Goal: Complete application form

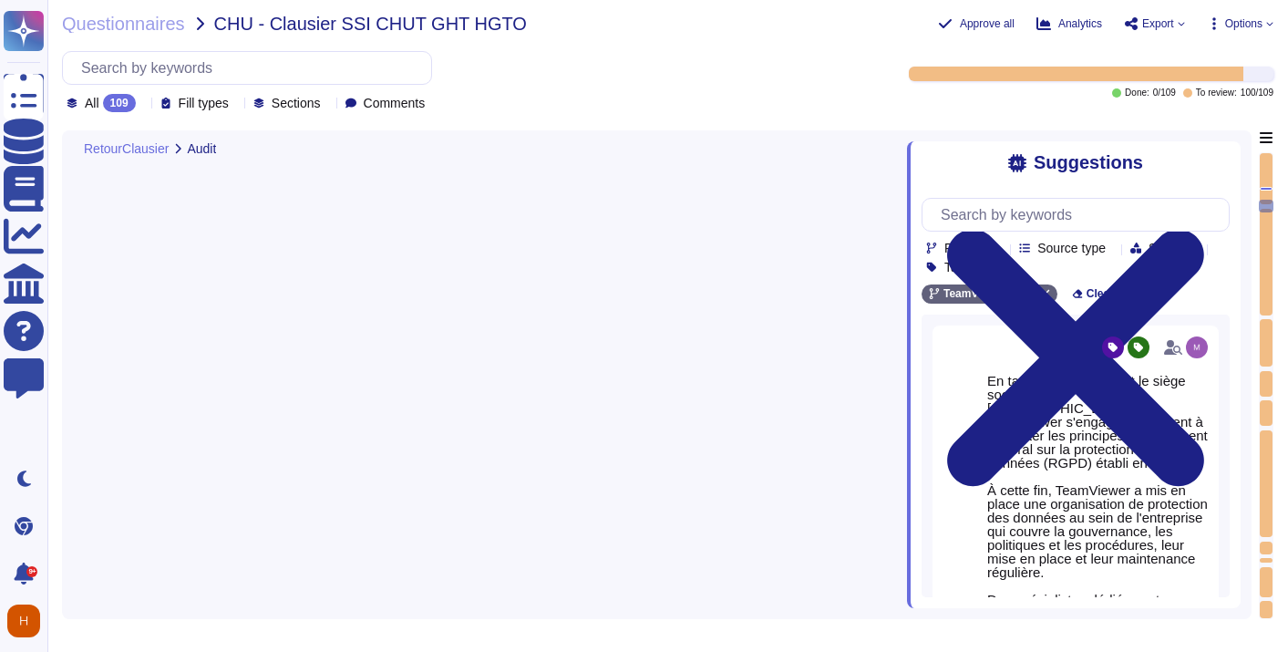
type textarea "[URL][DOMAIN_NAME] Les départements respectifs de TeamViewer effectuent un exam…"
type textarea "- liste des logiciels - liste des dépendances - documentation fournie"
type textarea "- Si concerné, détails des conditions spécifiques ou exclusions."
type textarea "Disponible"
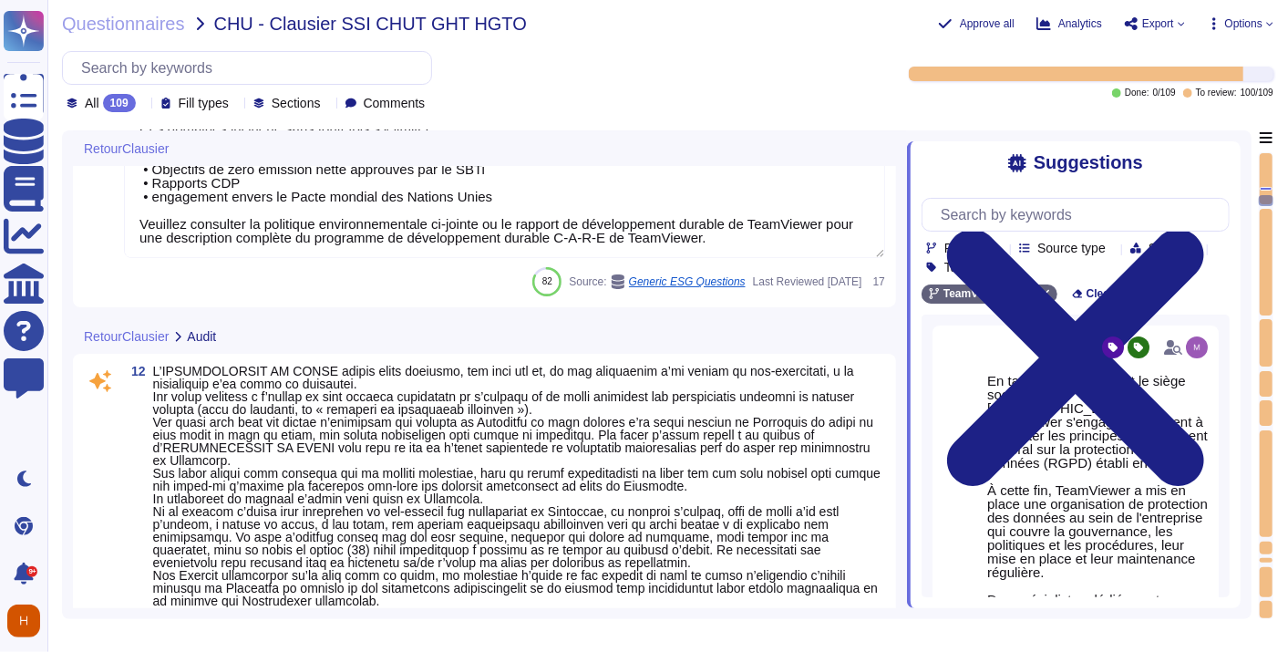
type textarea "- Préciser si OK avec le délai demandé"
type textarea "TeamViewer a mis en place de nombreuses politiques ESG qui démontrent l'engagem…"
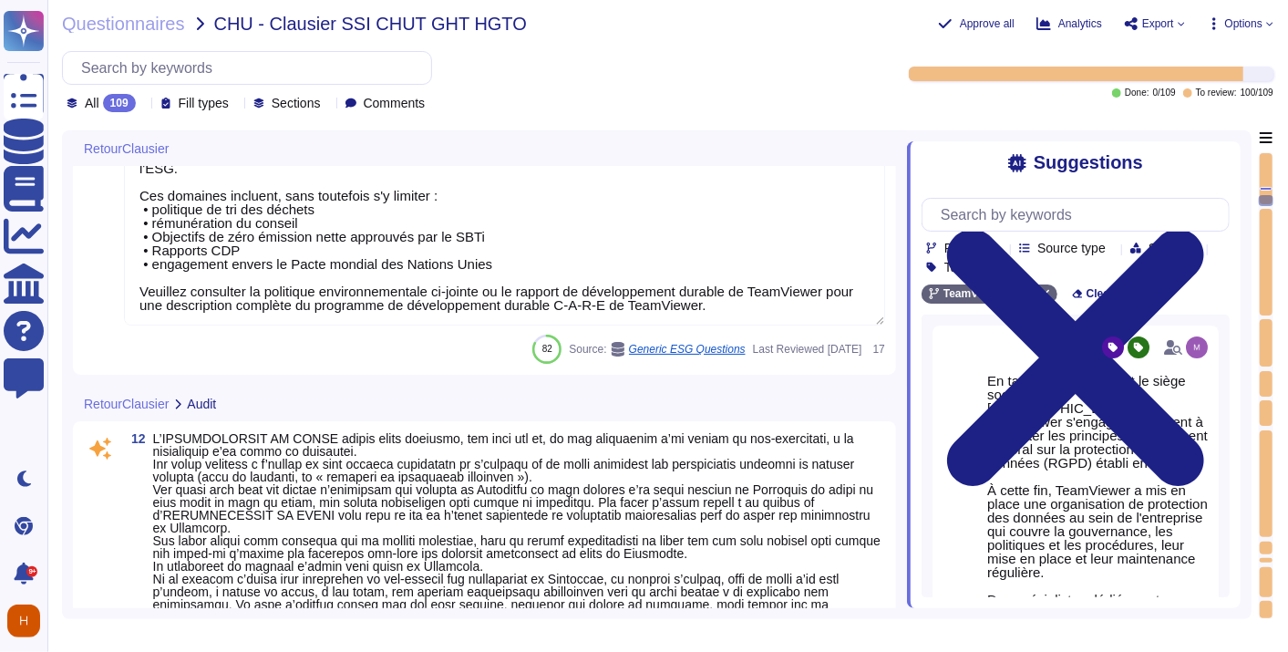
type textarea "non applicable"
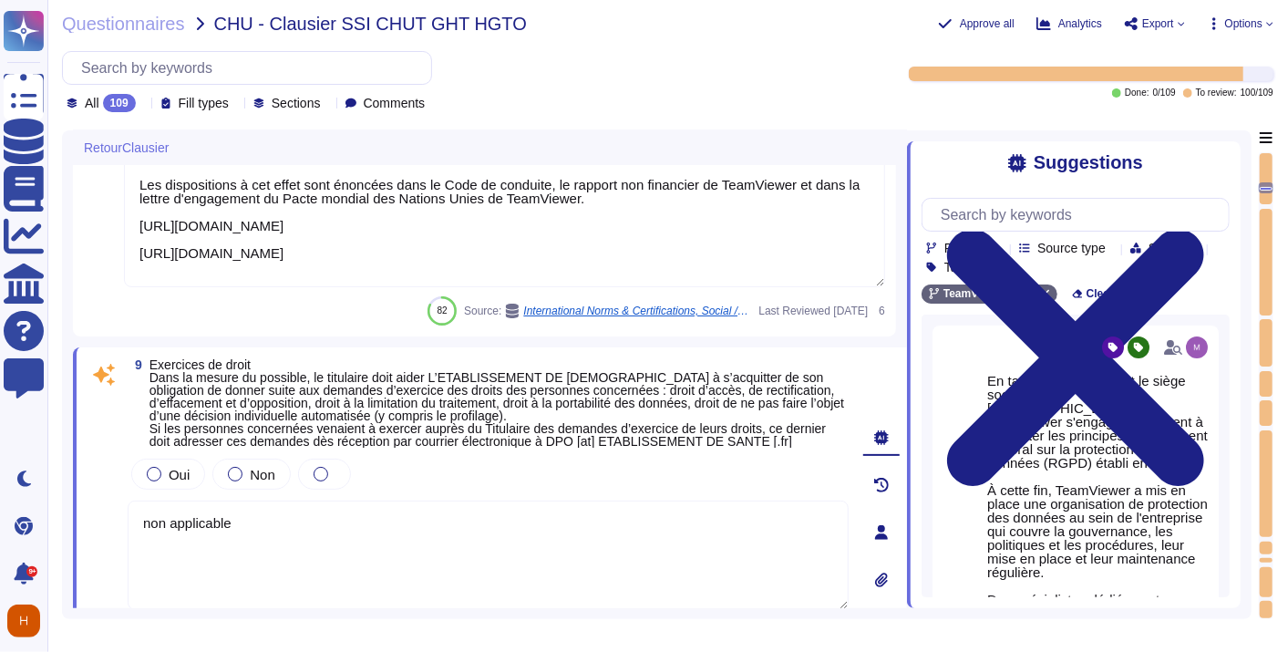
type textarea "TeamViewer respecte les normes internationales de protection des droits de l'ho…"
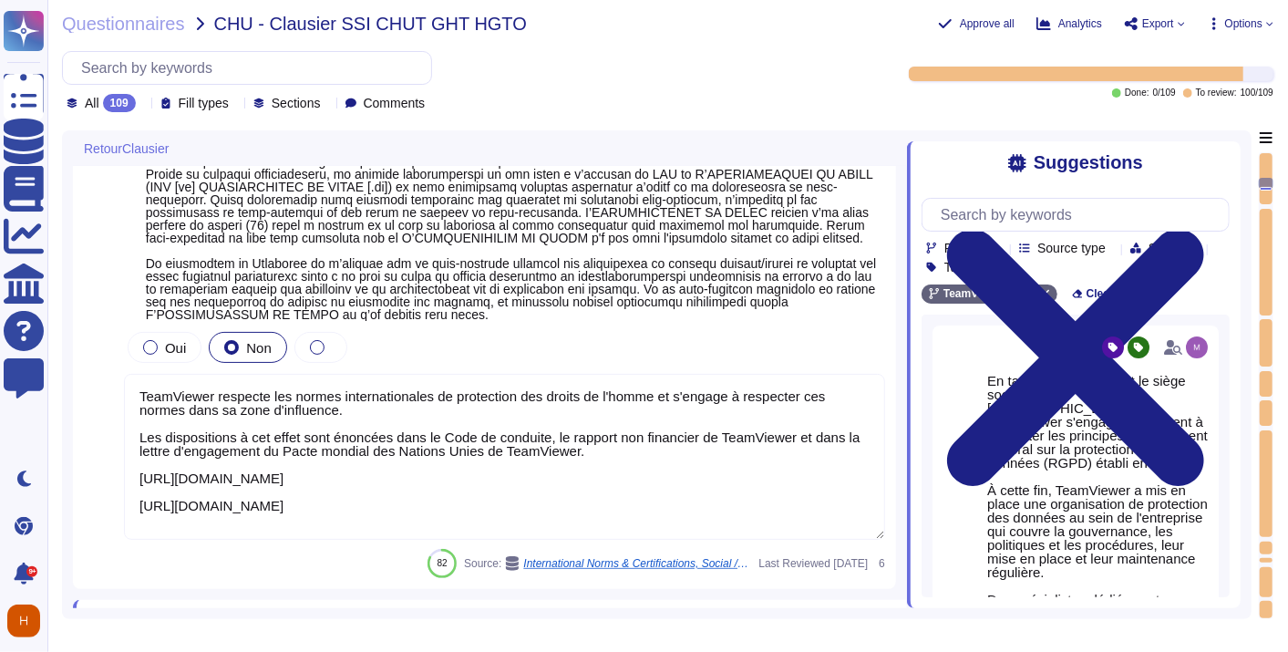
type textarea "Si oui, à décrire par le prestataire"
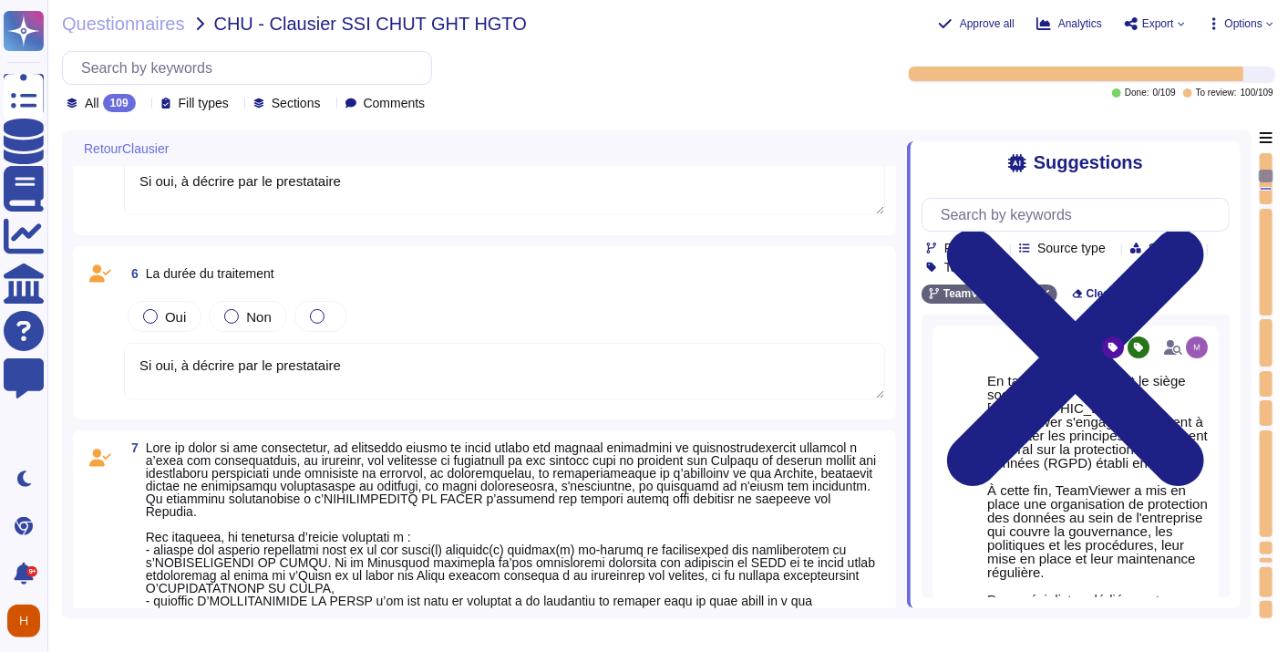
type textarea "Si oui, à décrire par le prestataire"
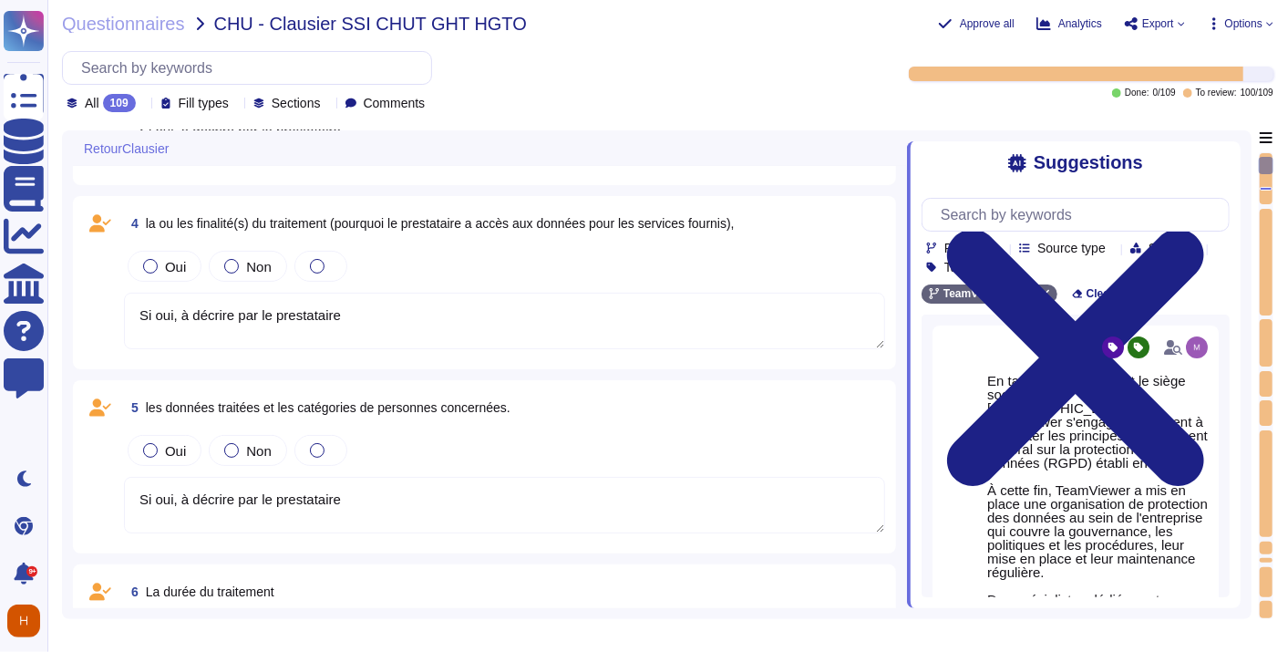
type textarea "L'équipe de sécurité peut être contactée via [EMAIL_ADDRESS][DOMAIN_NAME] ou vi…"
type textarea "Si oui, à décrire par le prestataire"
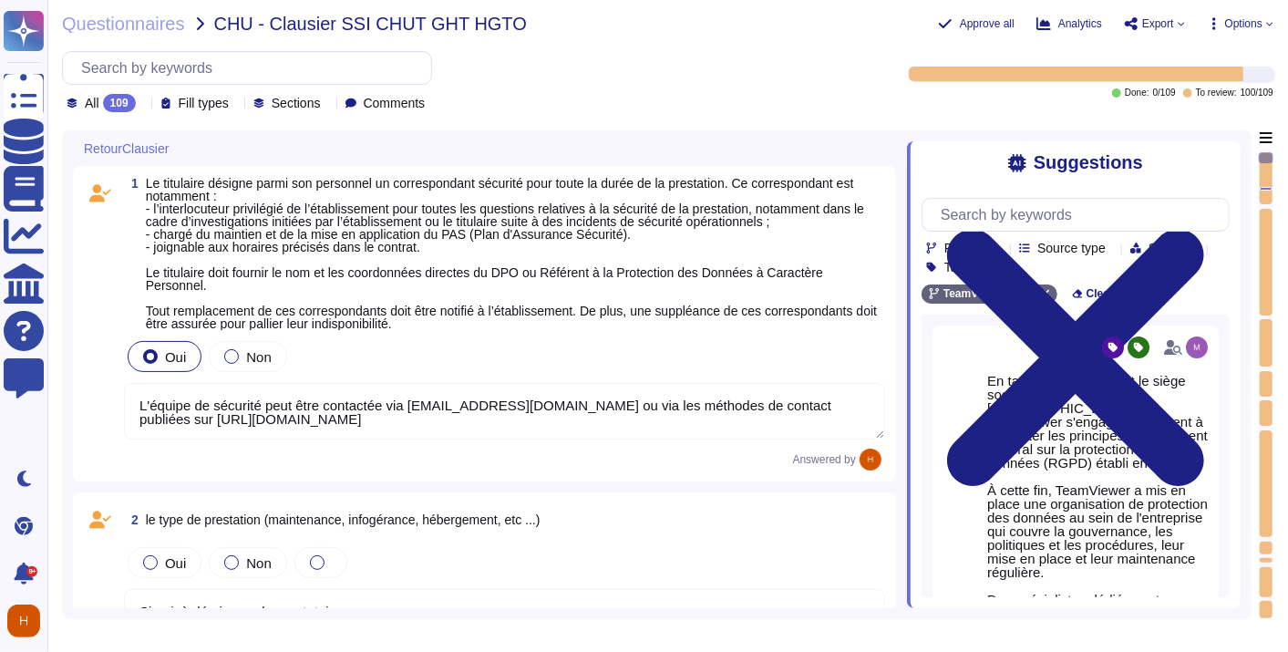
scroll to position [1, 0]
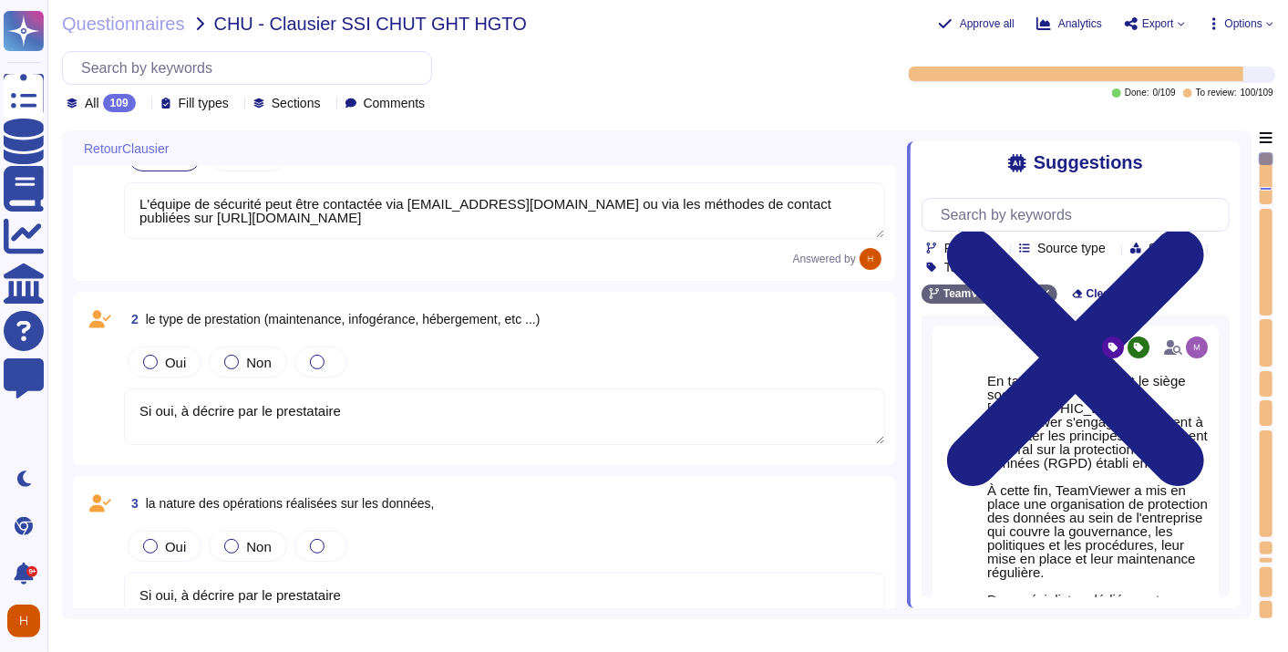
type textarea "Si oui, à décrire par le prestataire"
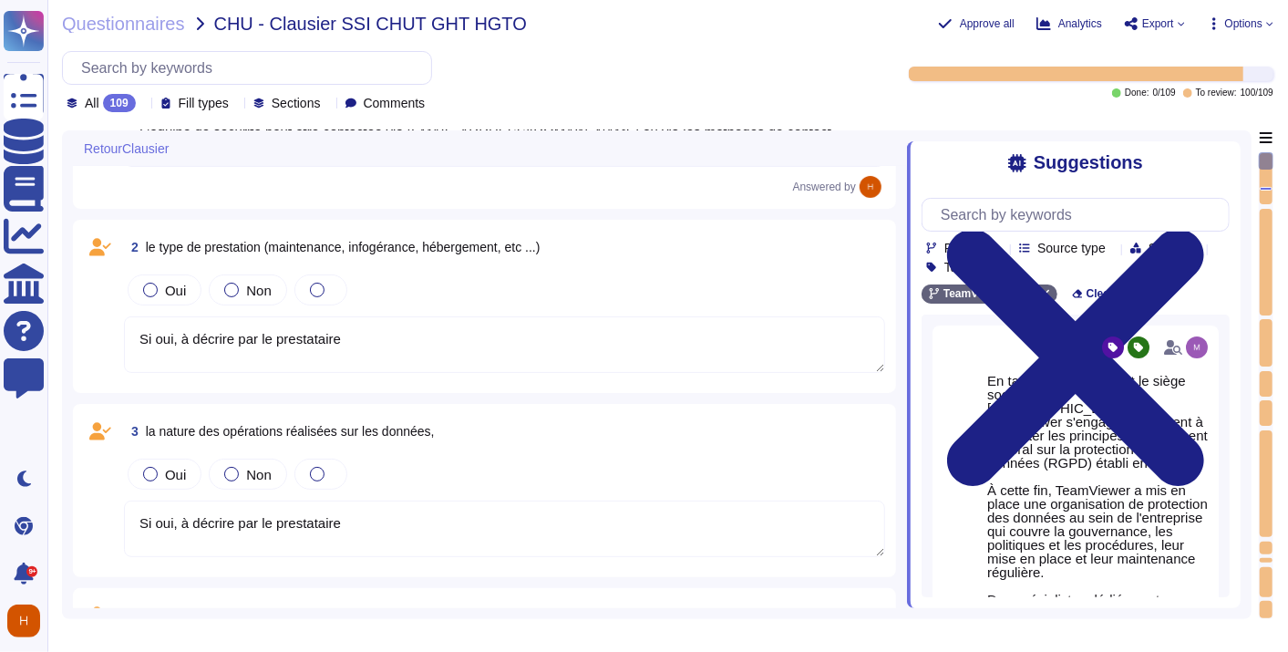
scroll to position [304, 0]
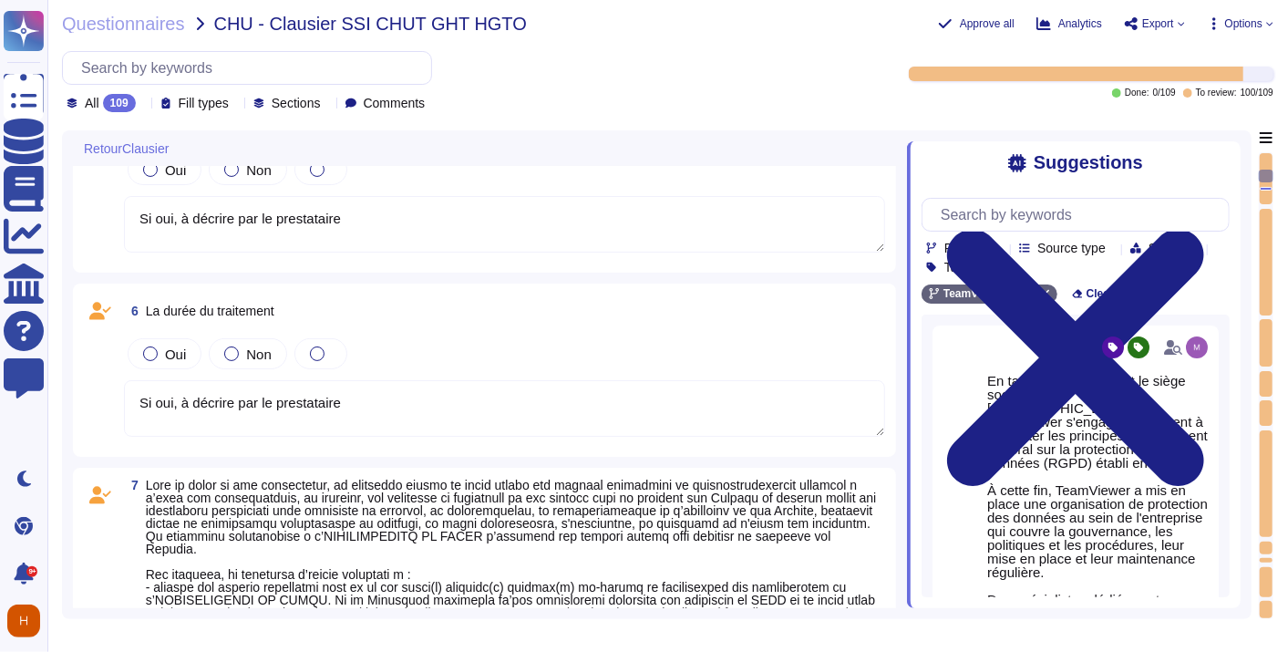
type textarea "TeamViewer respecte les normes internationales de protection des droits de l'ho…"
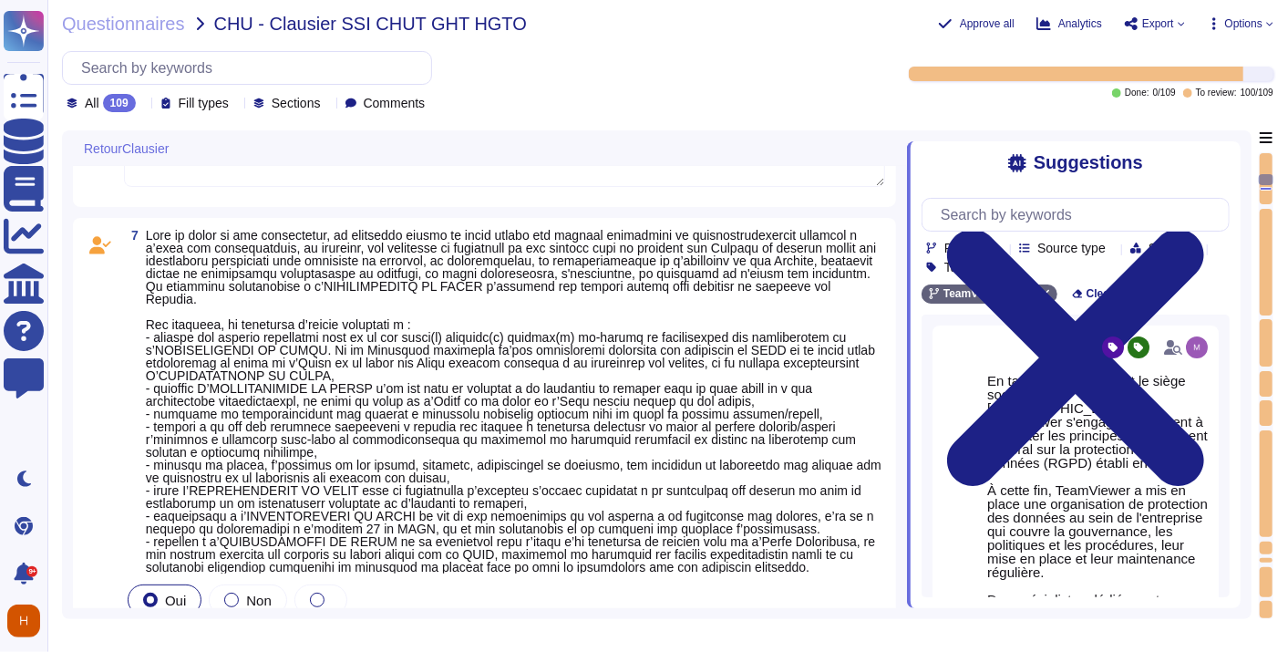
scroll to position [1215, 0]
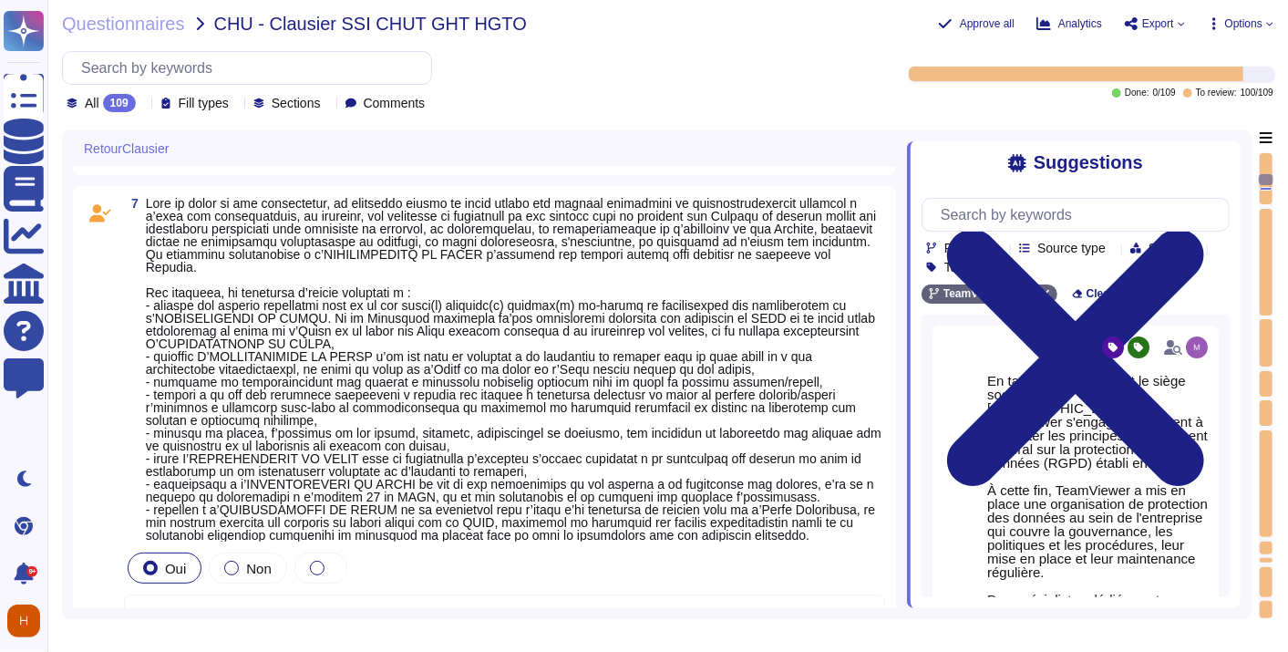
click at [363, 448] on span at bounding box center [514, 369] width 736 height 346
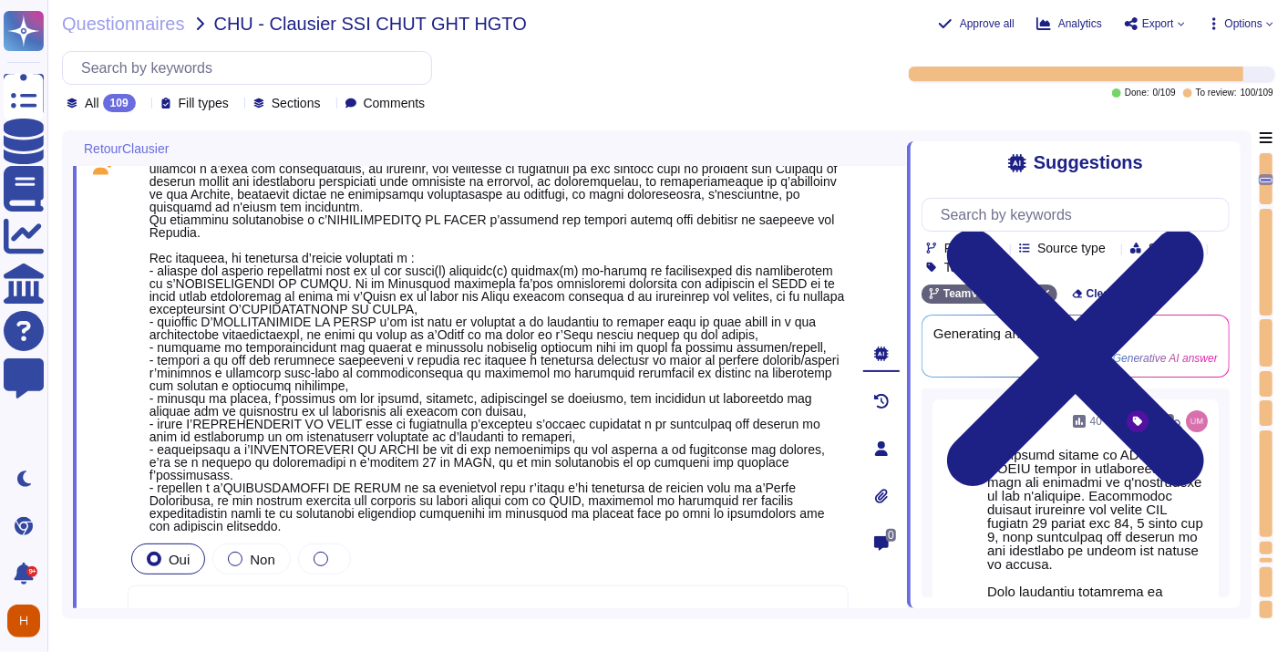
type textarea "non applicable"
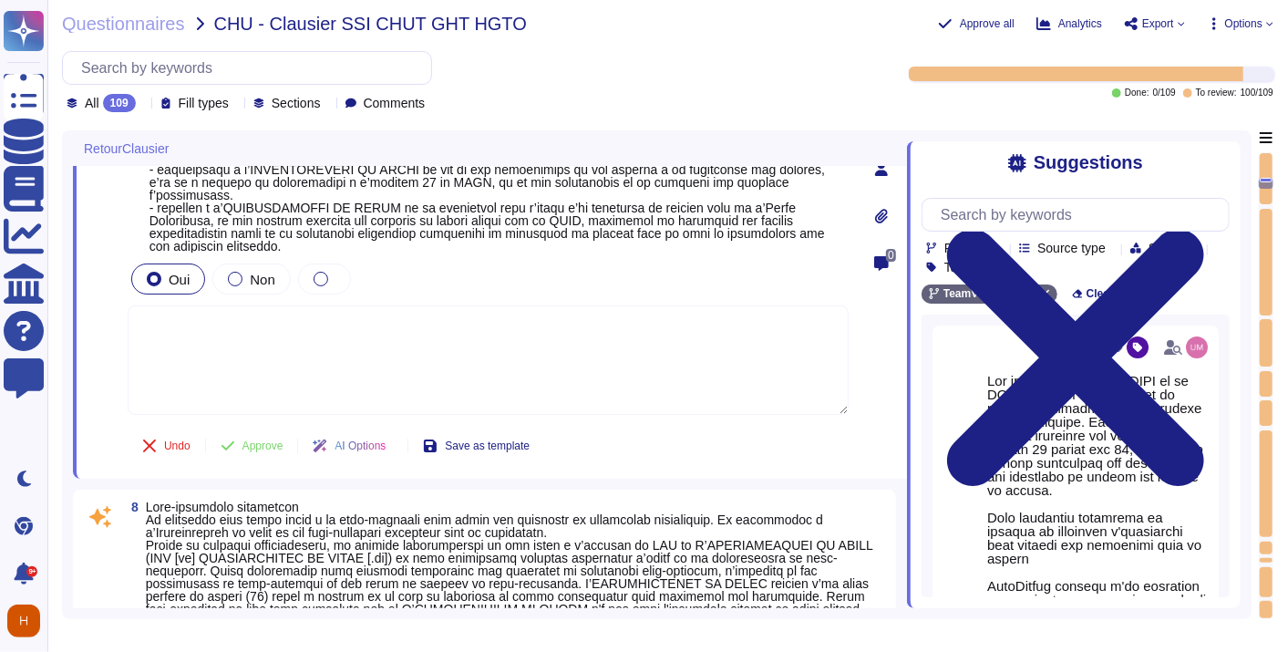
click at [697, 377] on textarea at bounding box center [488, 359] width 721 height 109
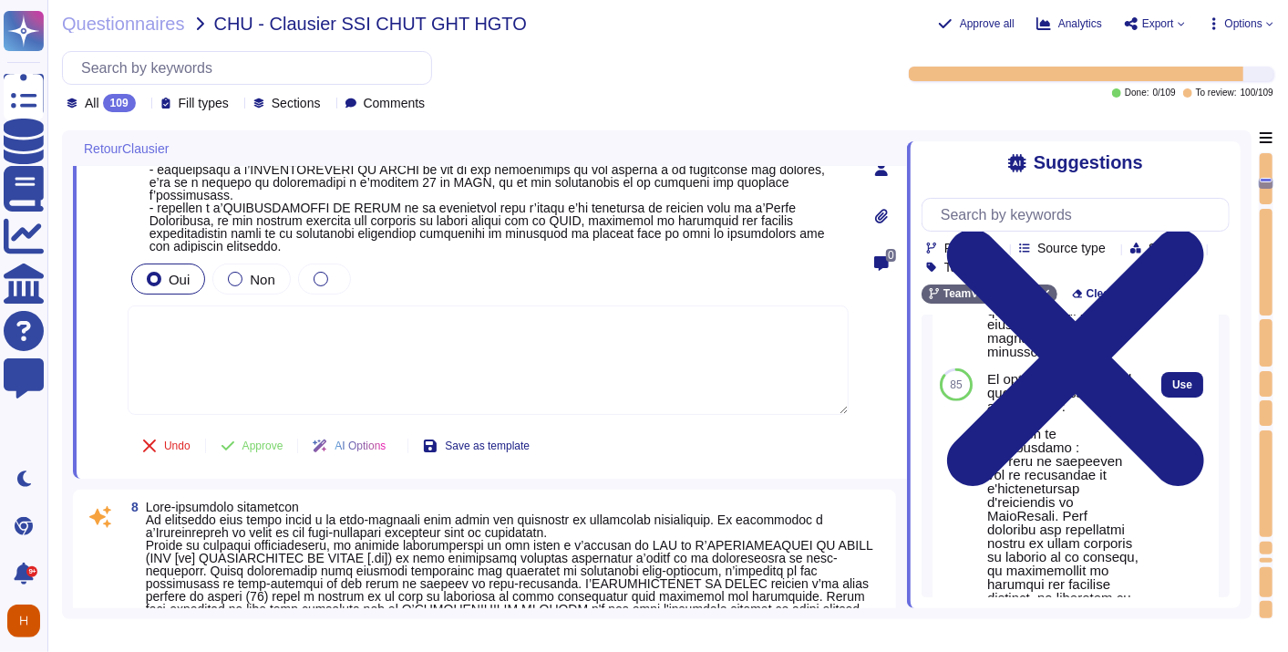
scroll to position [405, 0]
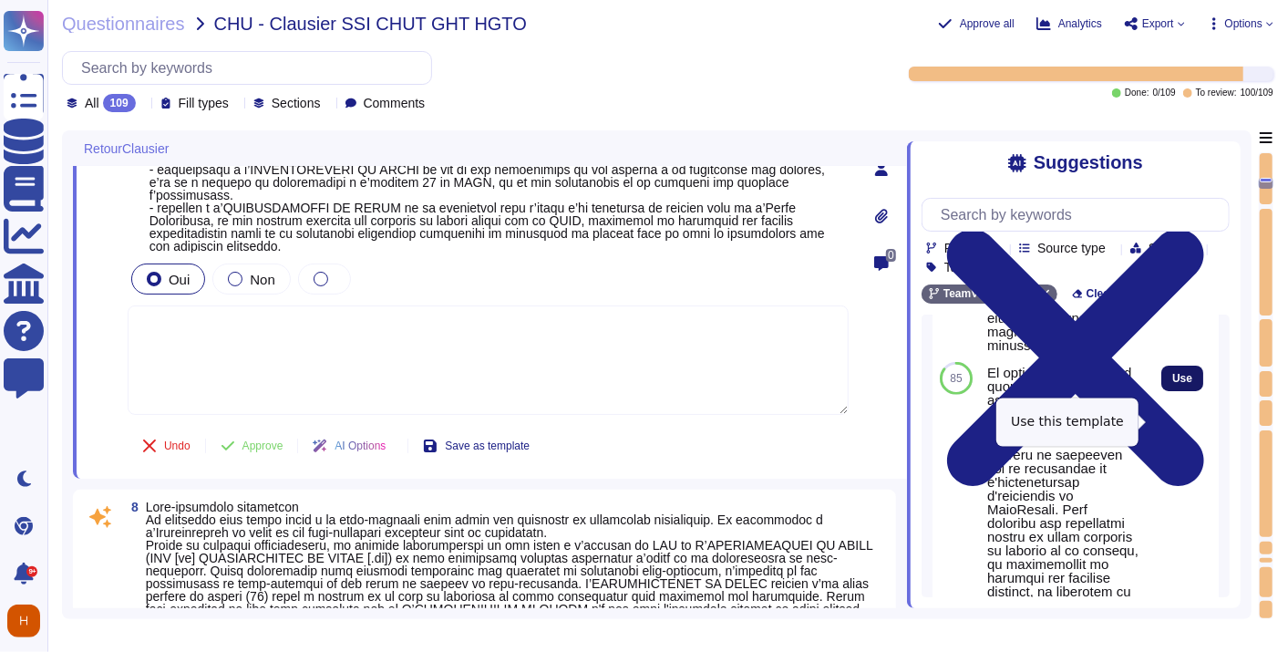
click at [1172, 384] on span "Use" at bounding box center [1182, 378] width 20 height 11
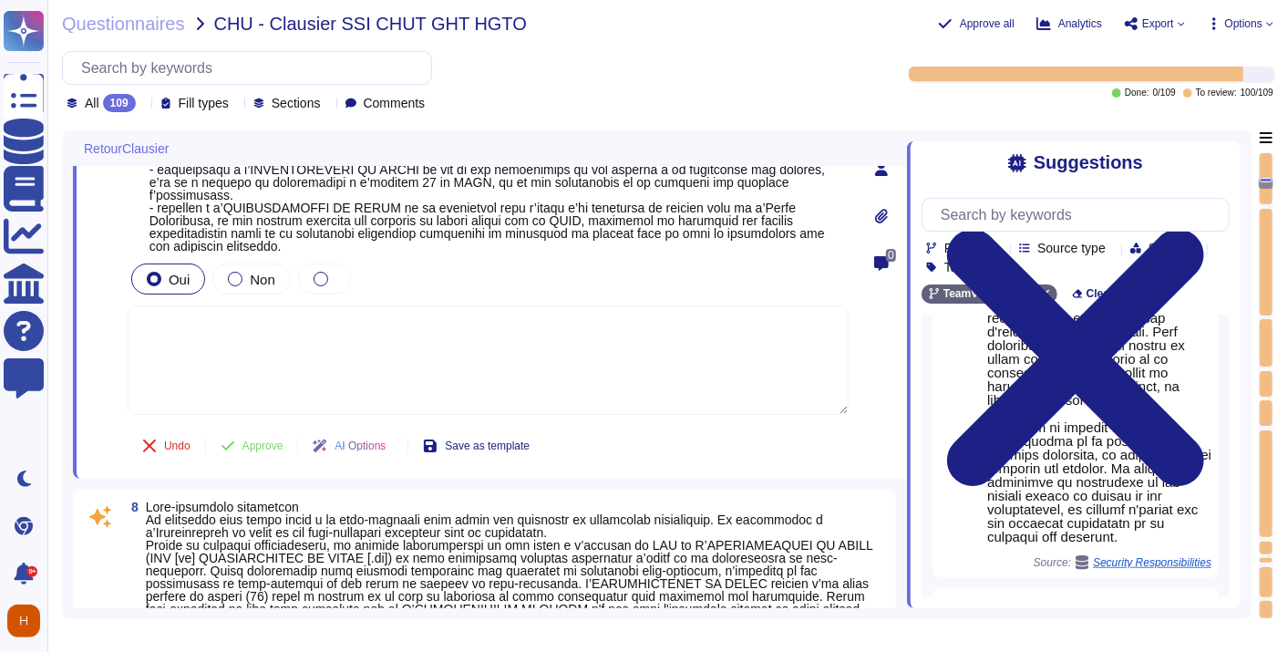
type textarea "Lor ipsumd sitame co ADIPI el se DOEIU tempor in utlaboreet do magn ali enimadm…"
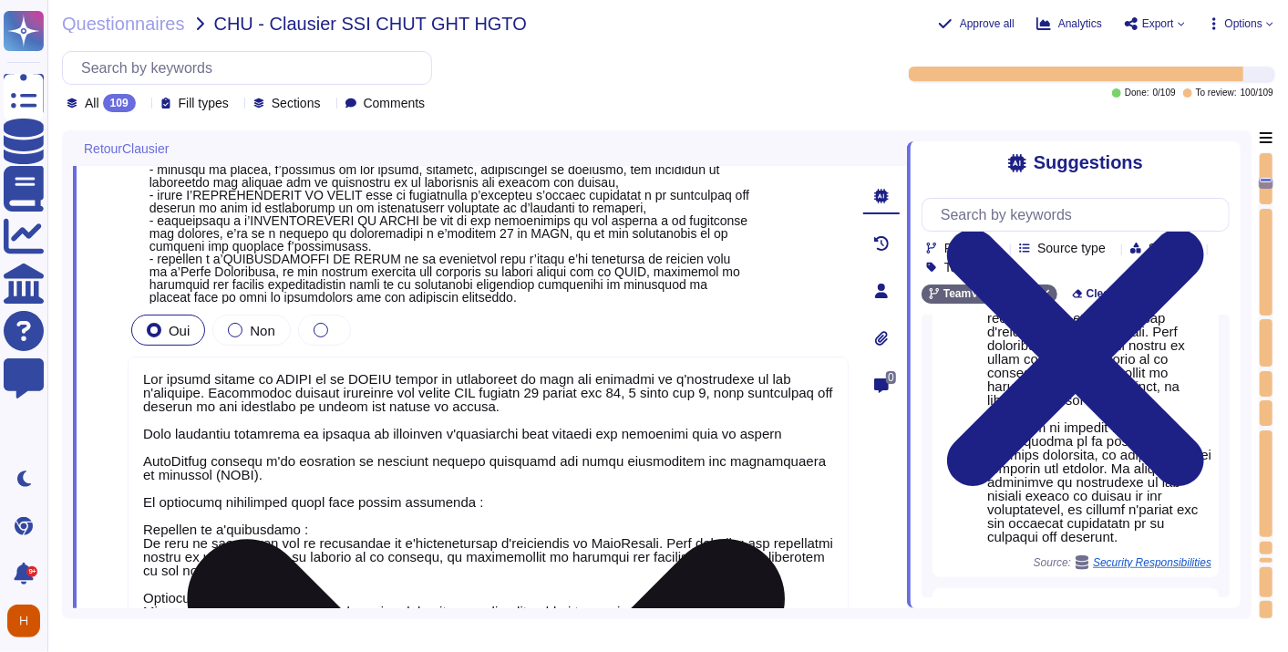
scroll to position [1, 0]
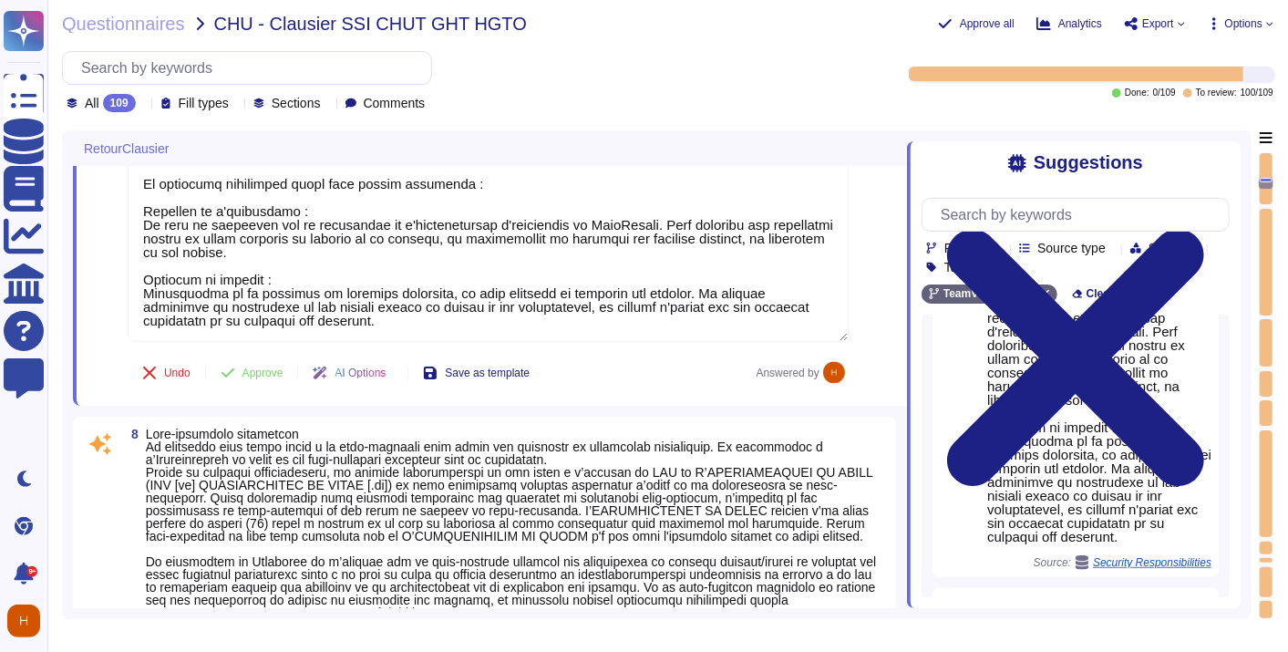
type textarea "non applicable"
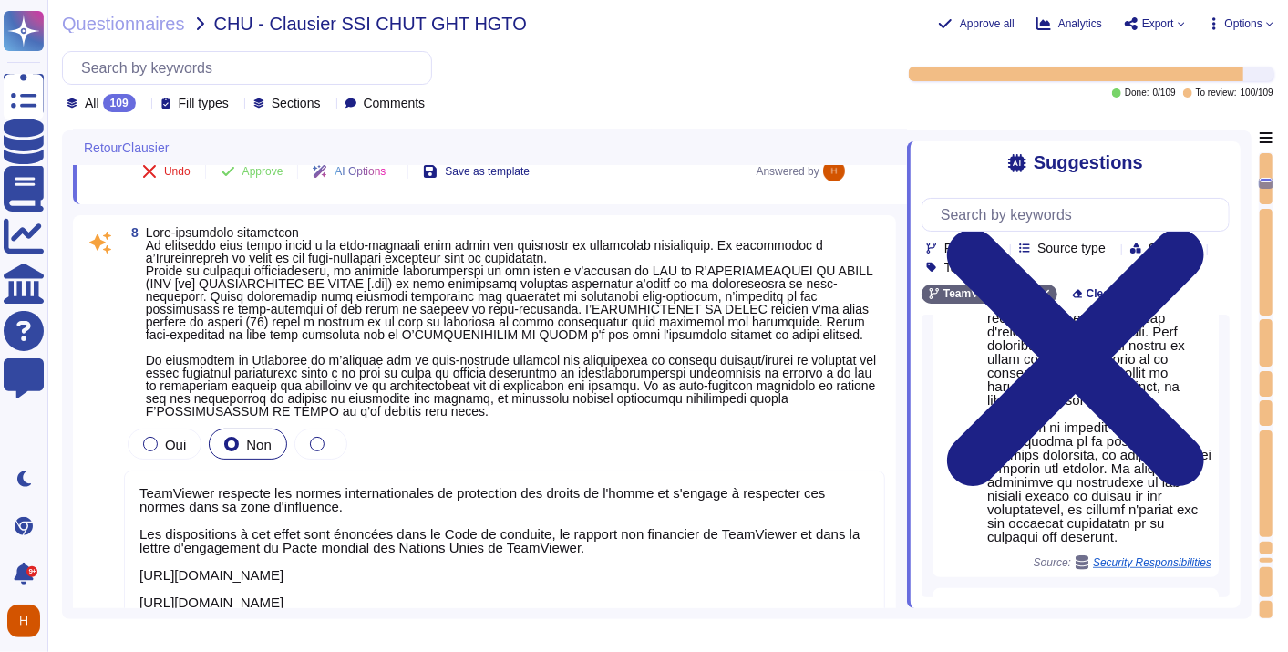
type textarea "- Préciser si OK avec le délai demandé"
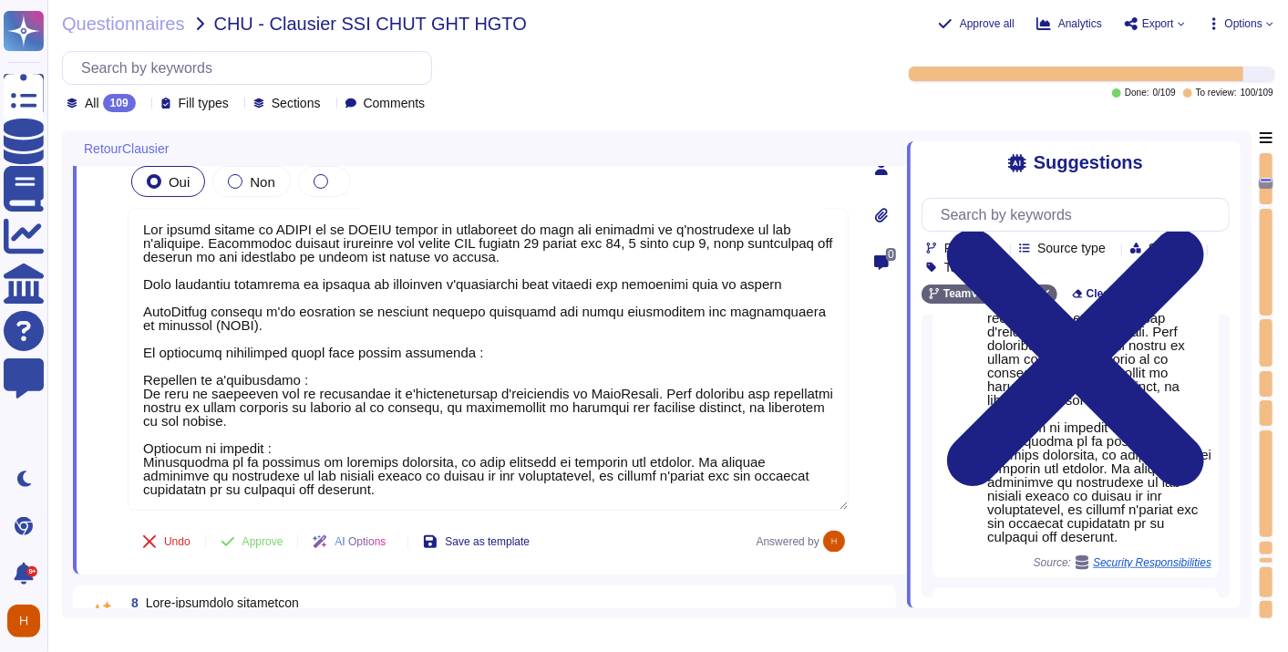
scroll to position [1394, 0]
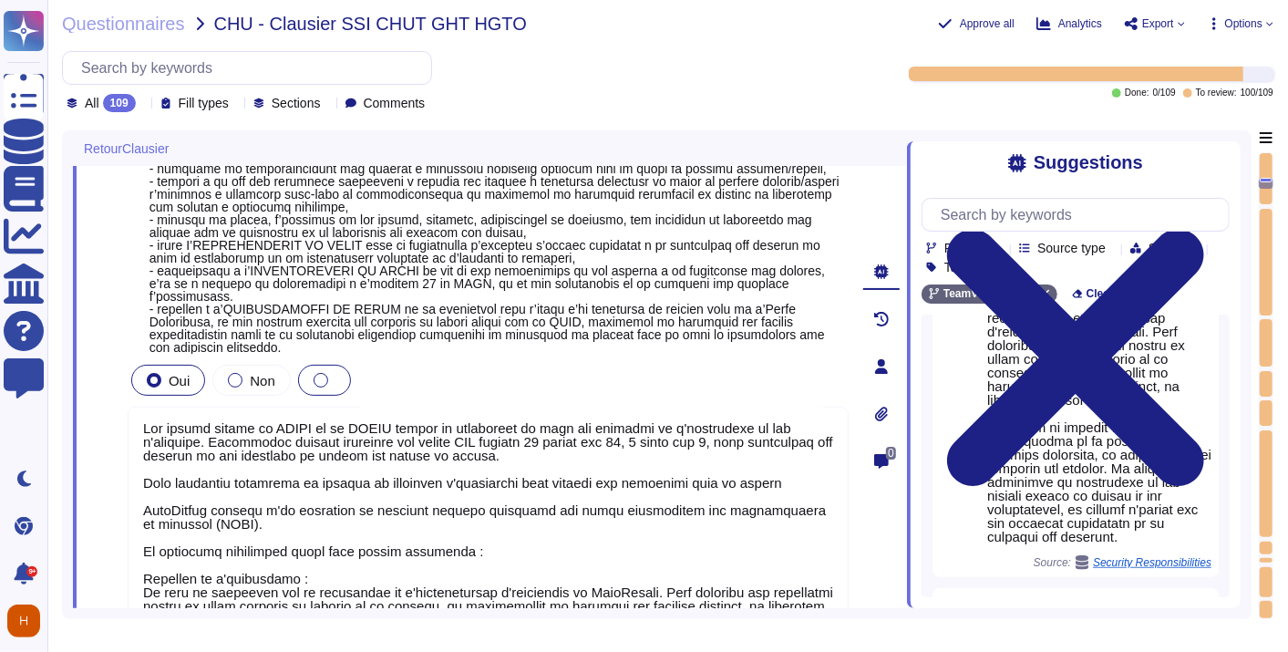
type textarea "Si oui, à décrire par le prestataire"
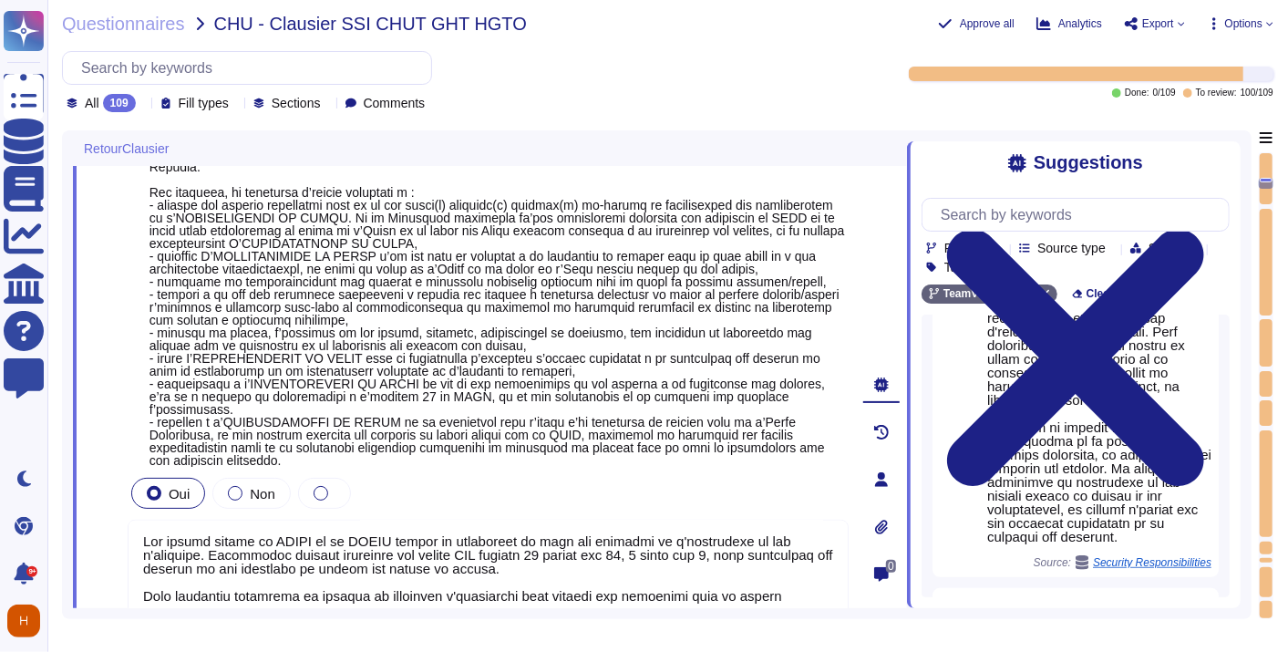
type textarea "Si oui, à décrire par le prestataire"
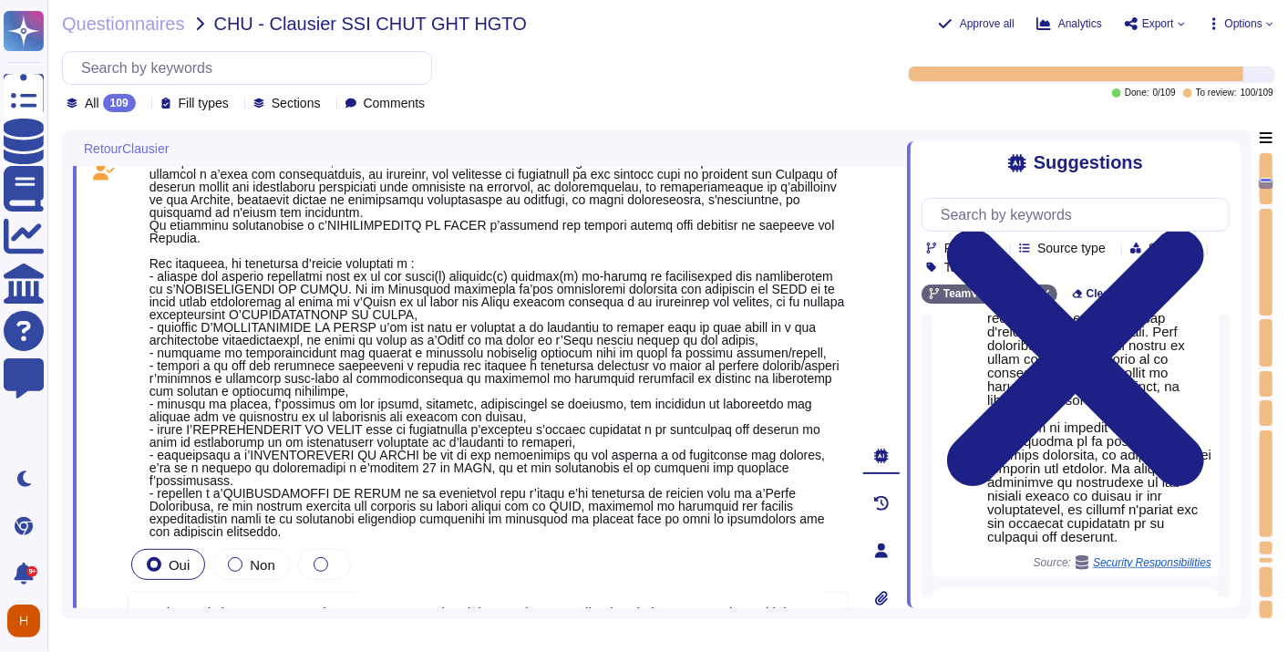
scroll to position [1191, 0]
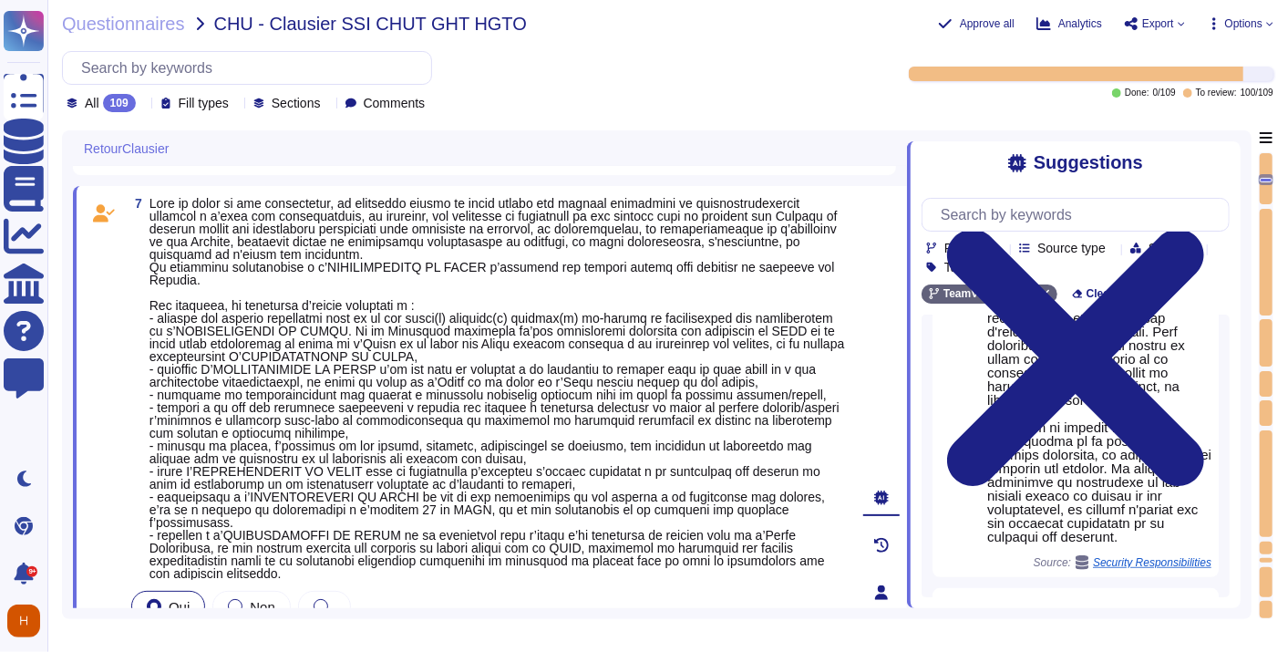
type textarea "Si oui, à décrire par le prestataire"
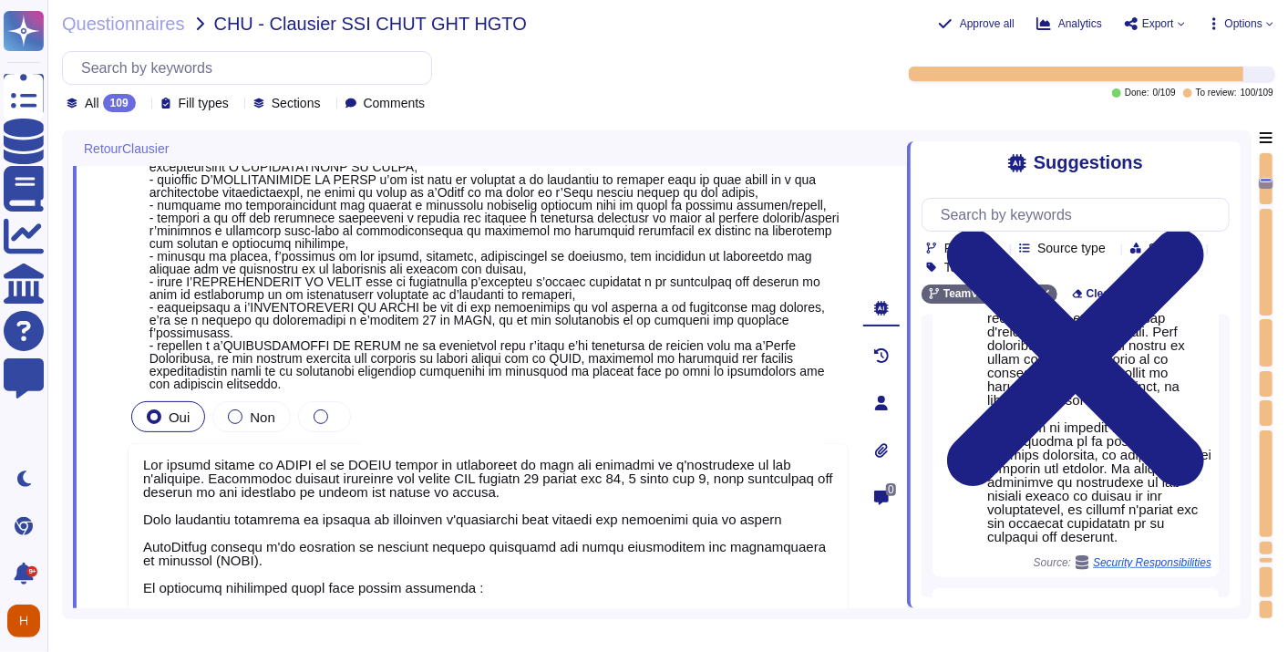
scroll to position [1495, 0]
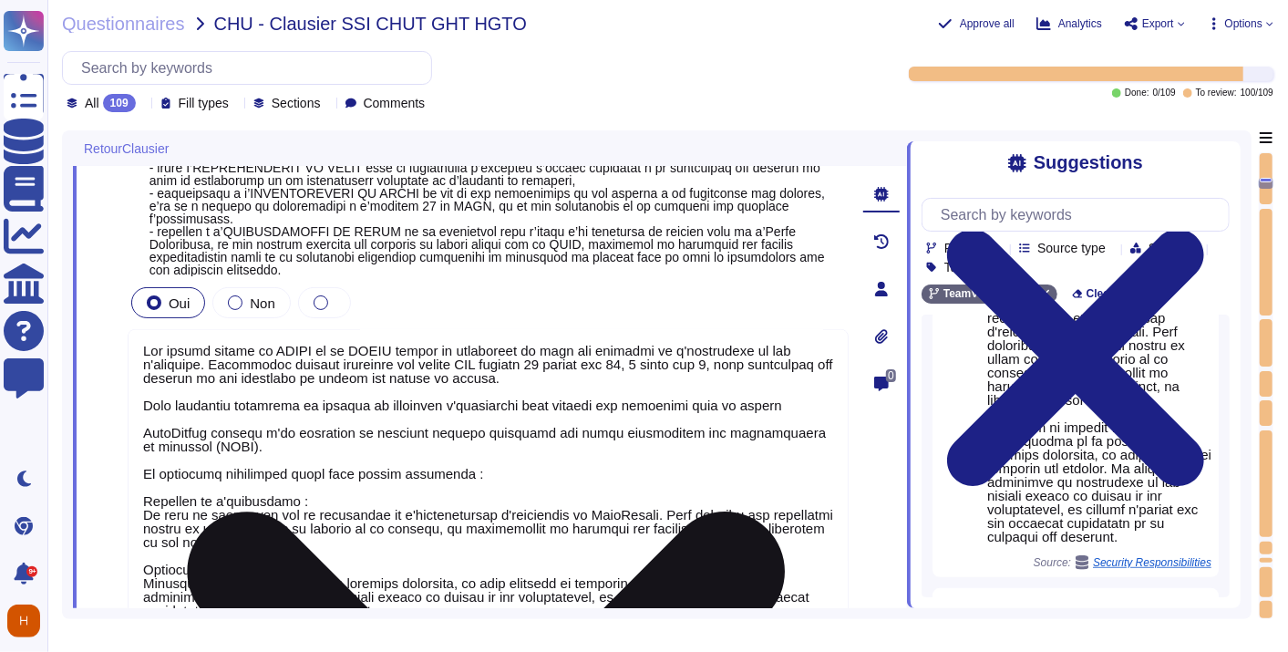
click at [364, 468] on textarea at bounding box center [488, 480] width 721 height 303
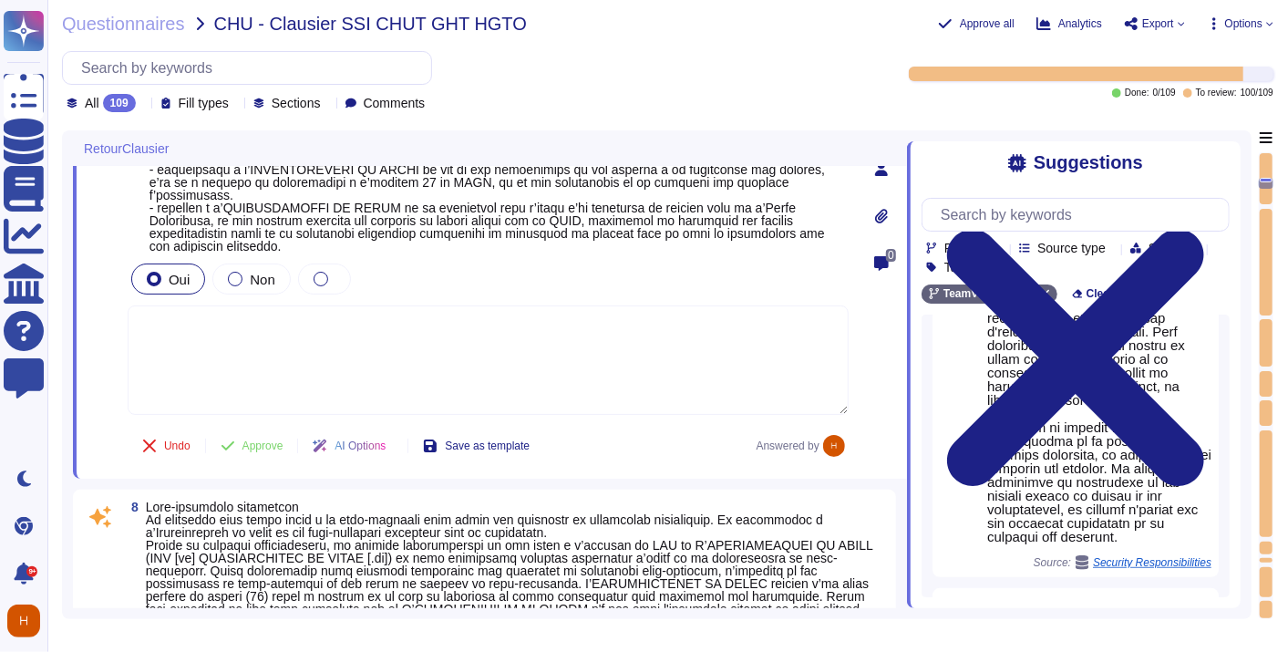
type textarea "non applicable"
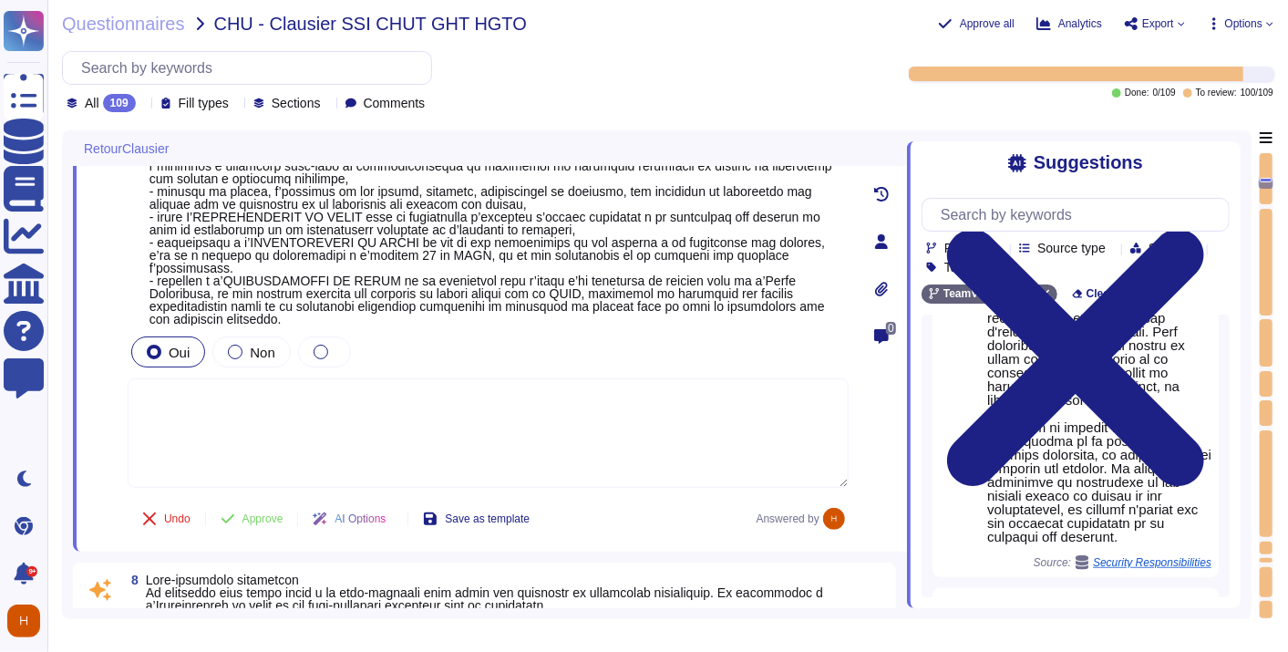
scroll to position [1293, 0]
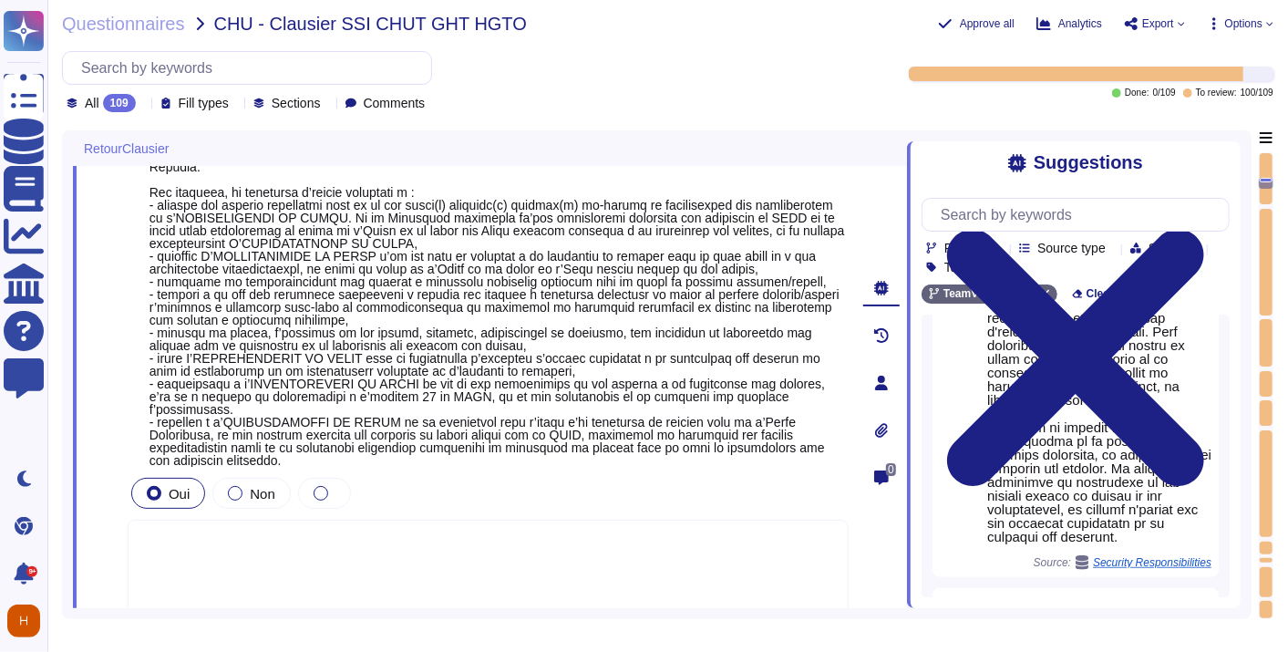
type textarea "Si oui, à décrire par le prestataire"
type textarea "Legal ?"
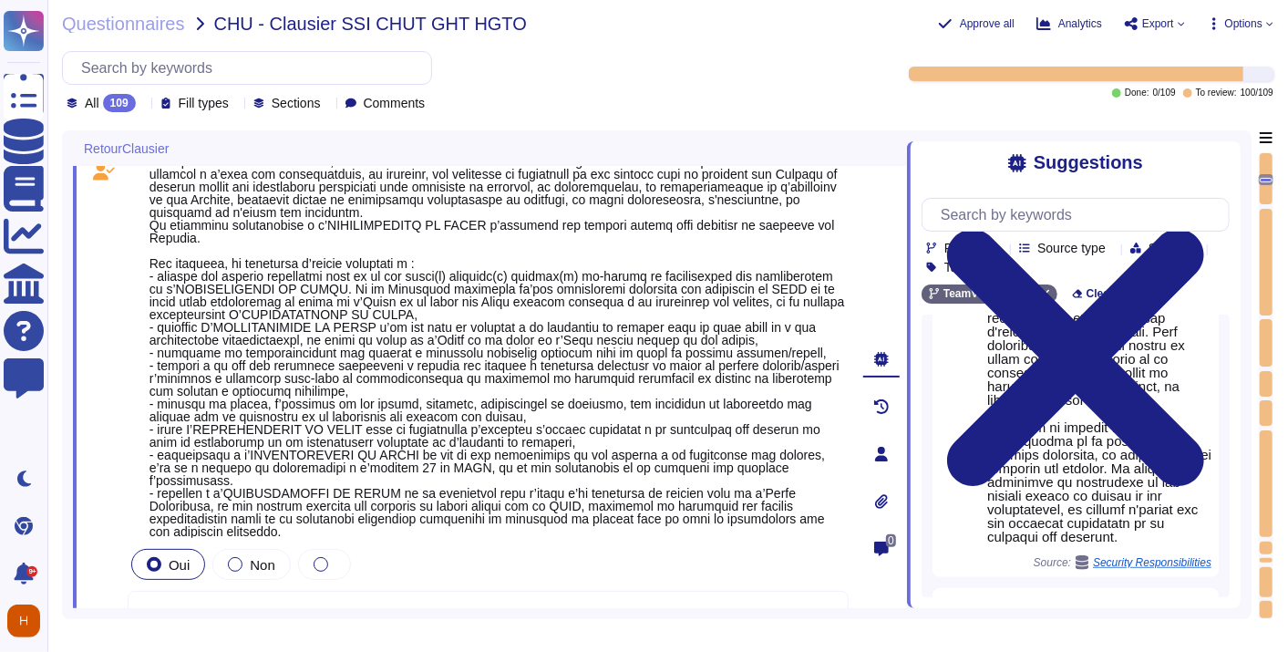
scroll to position [1191, 0]
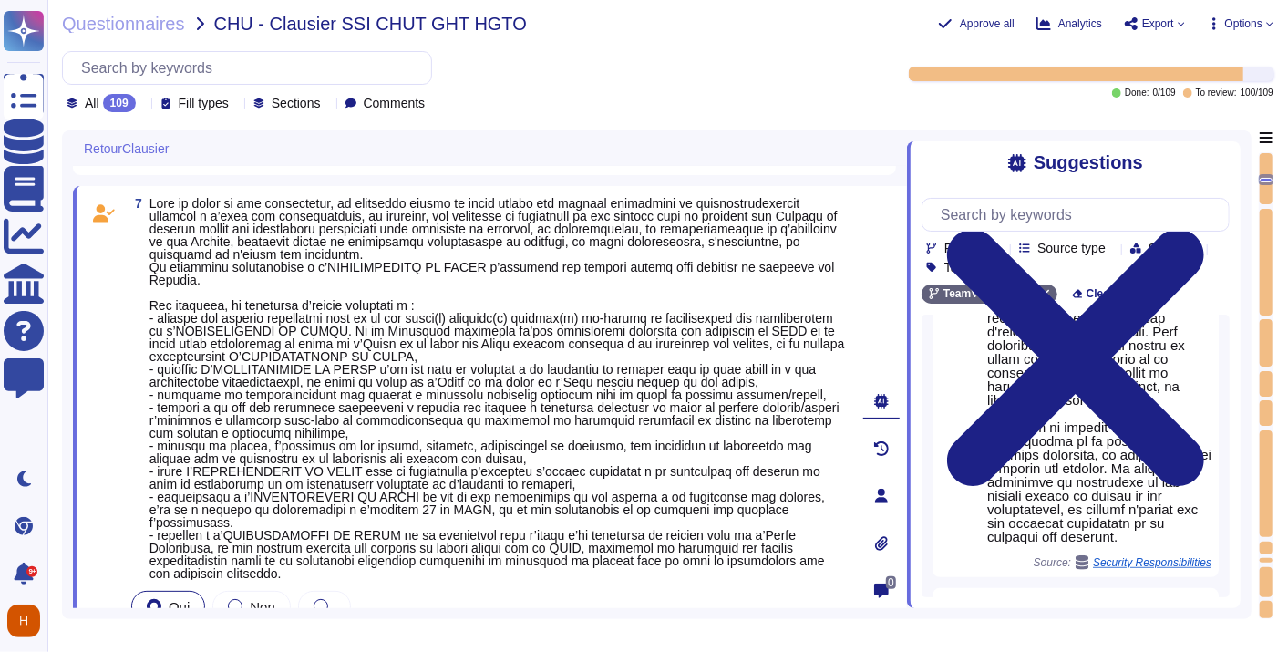
type textarea "Si oui, à décrire par le prestataire"
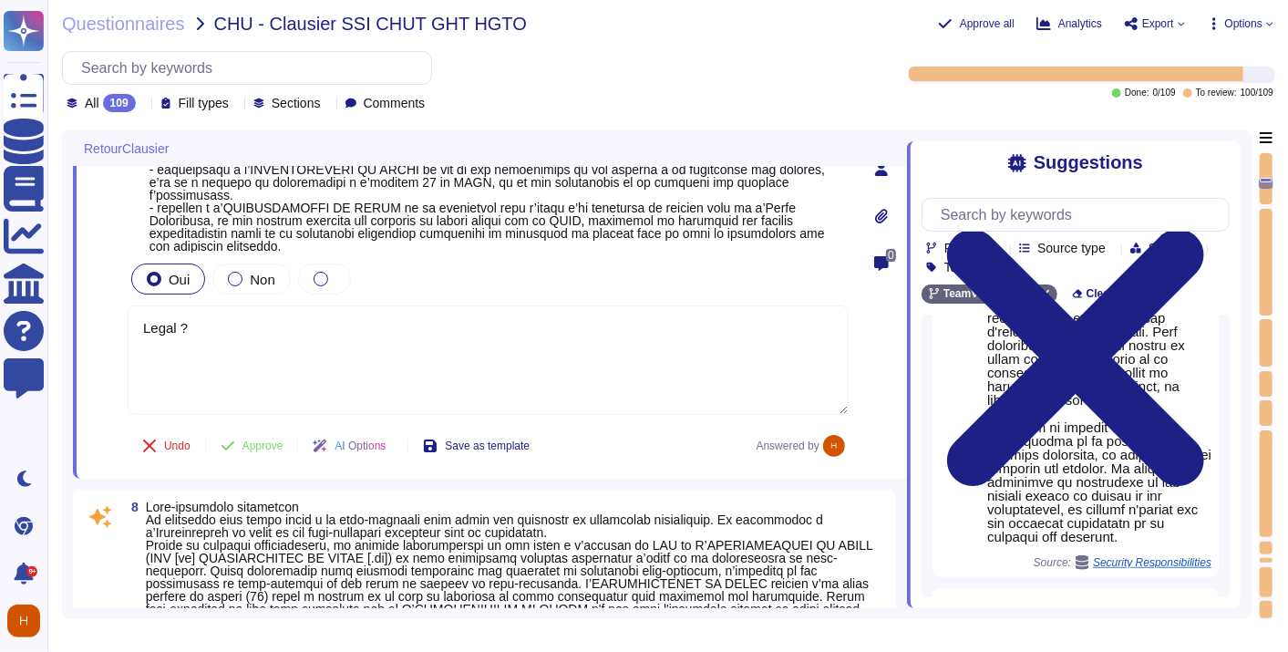
type textarea "non applicable"
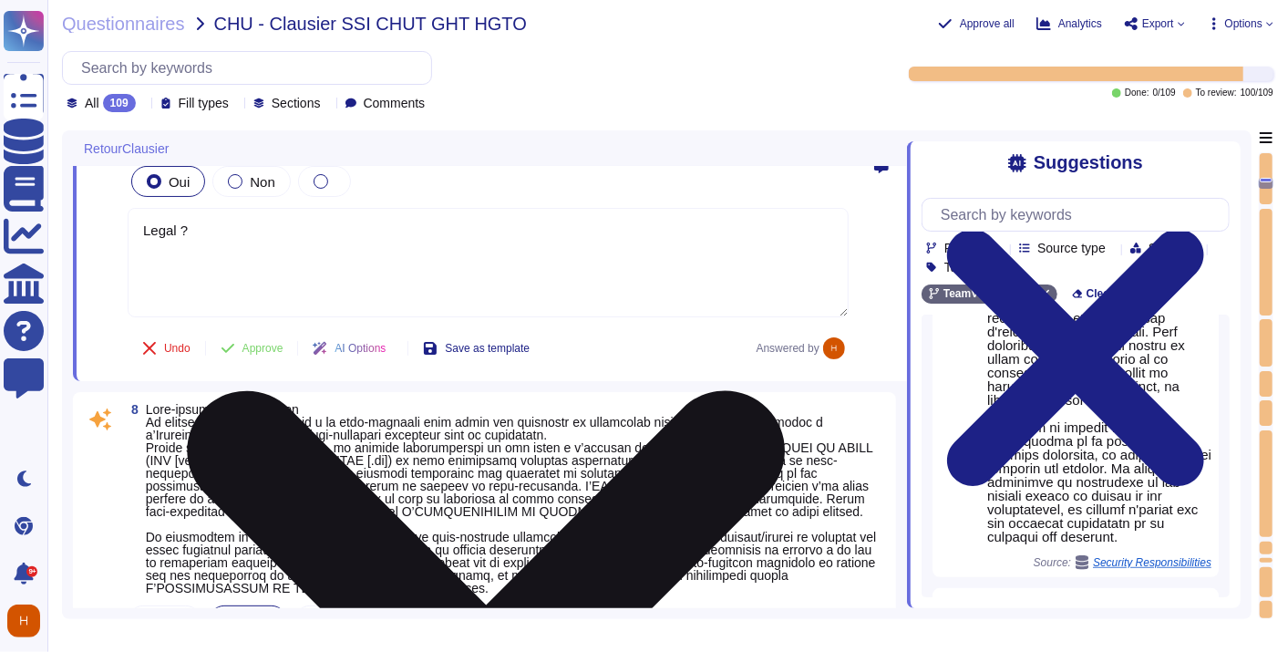
scroll to position [1799, 0]
type textarea "- Préciser si OK avec le délai demandé"
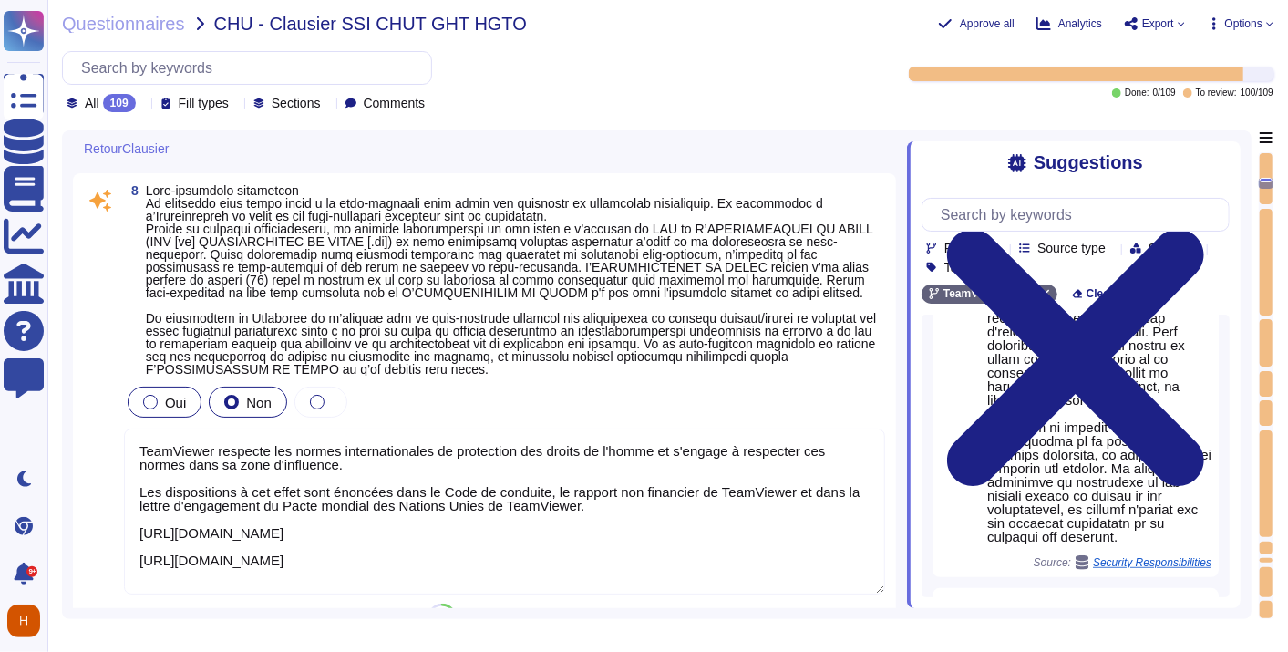
type textarea "Legal ?"
click at [159, 406] on div "8 Oui Non TeamViewer respecte les normes internationales de protection des droi…" at bounding box center [484, 408] width 801 height 448
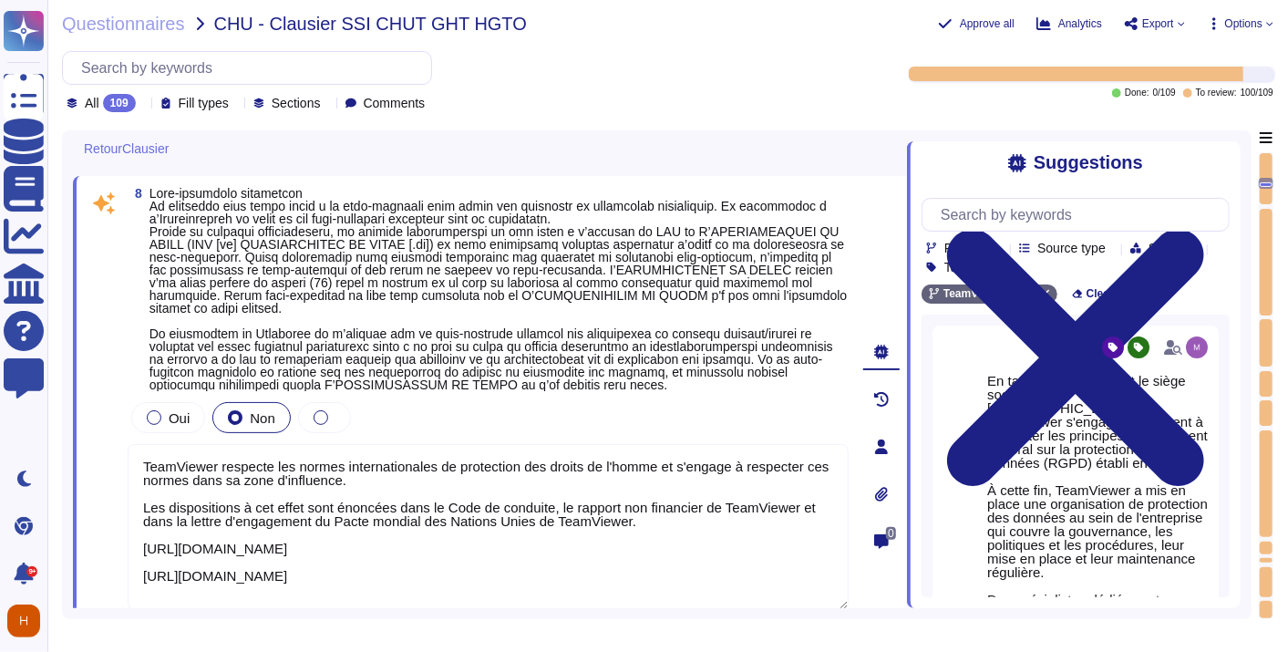
click at [471, 500] on textarea "TeamViewer respecte les normes internationales de protection des droits de l'ho…" at bounding box center [488, 527] width 721 height 166
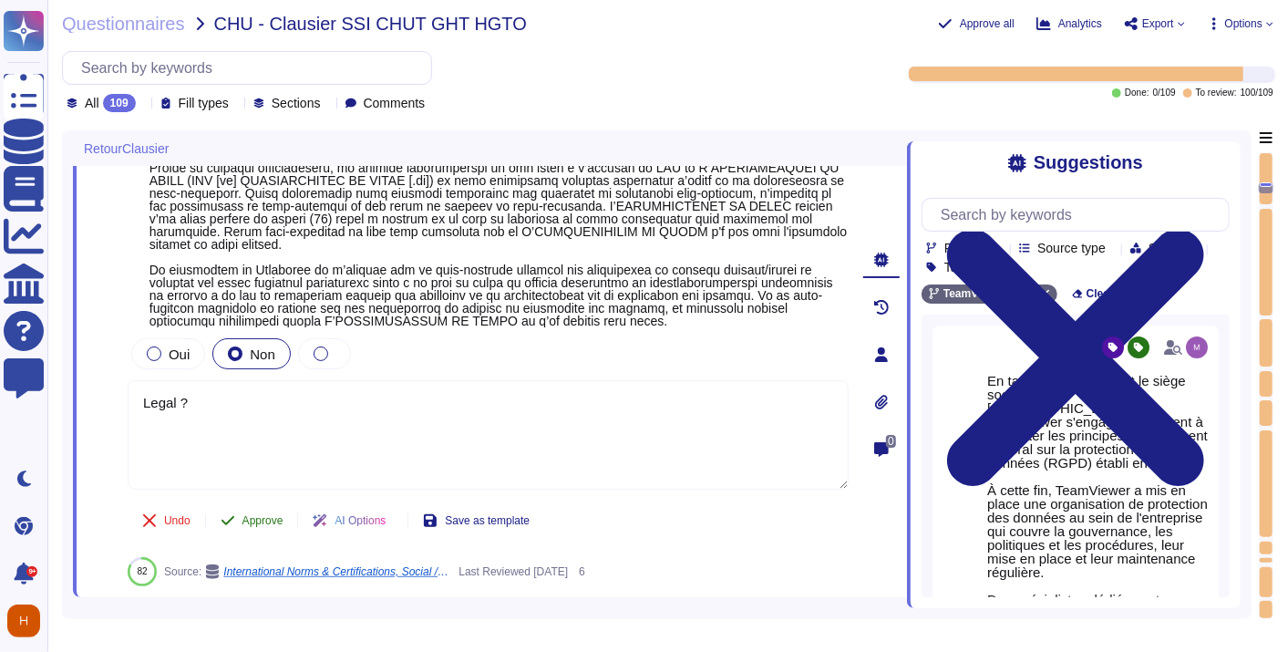
type textarea "Legal ?"
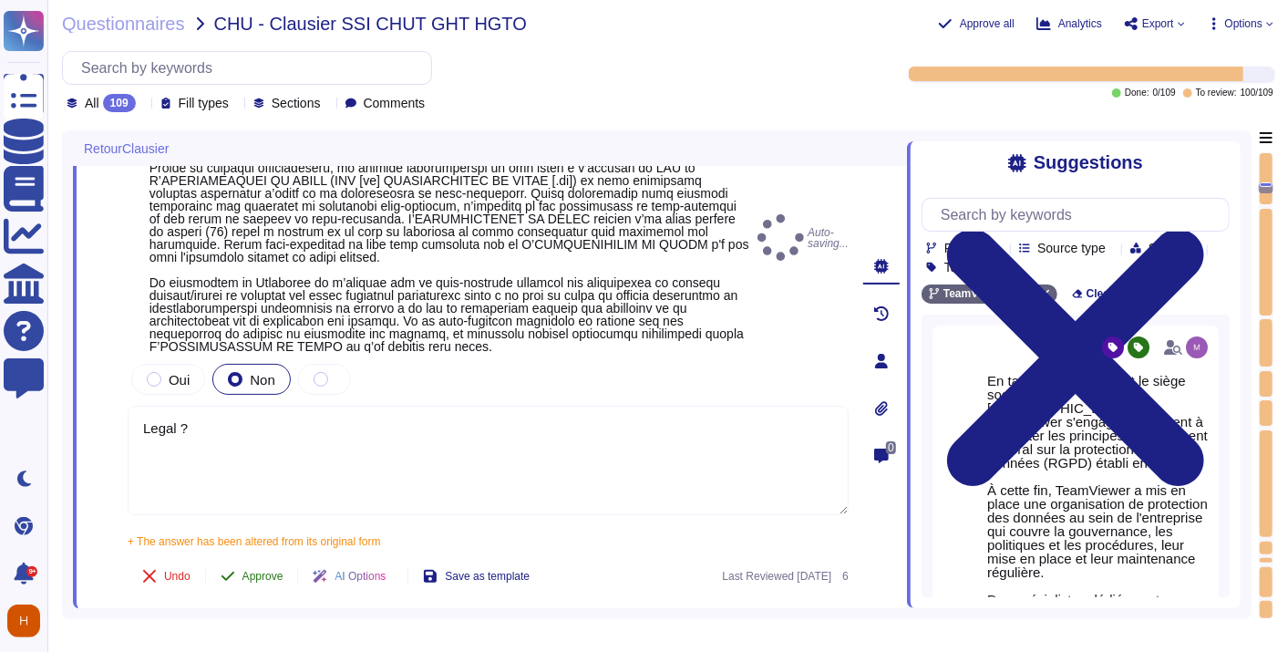
click at [246, 491] on div "8 Auto-saving... Oui Non Legal ? + The answer has been altered from its origina…" at bounding box center [468, 360] width 761 height 475
click at [268, 571] on span "Approve" at bounding box center [262, 576] width 41 height 11
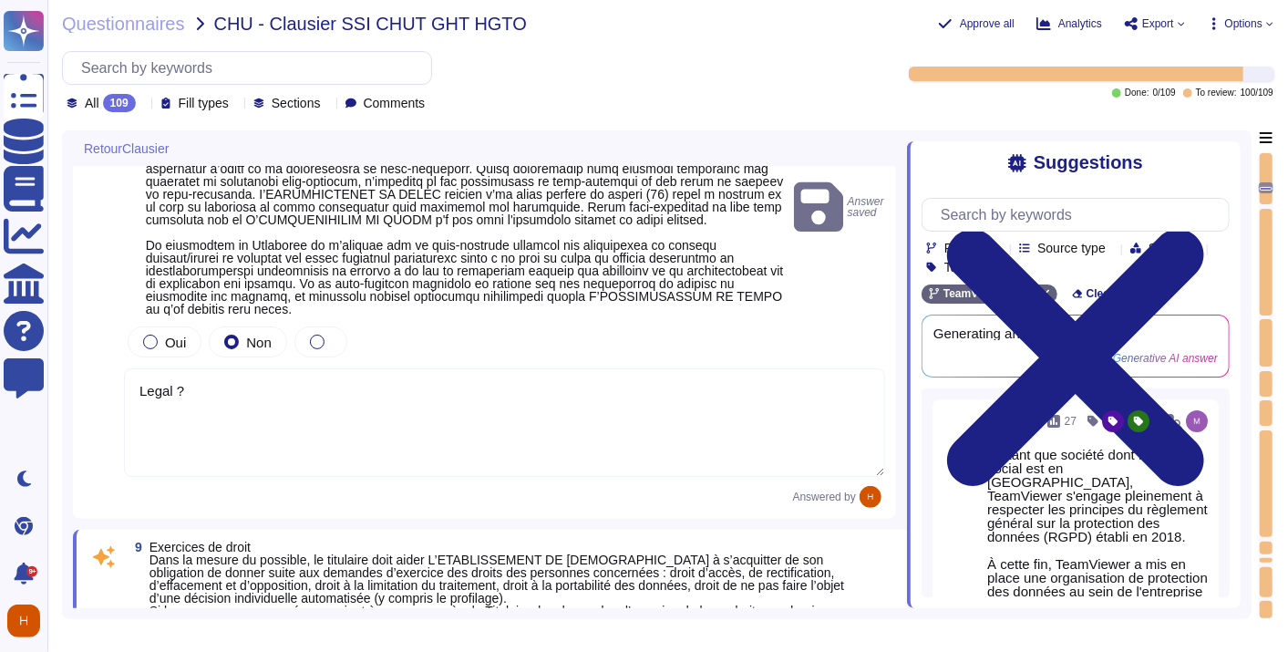
type textarea "TeamViewer a mis en place de nombreuses politiques ESG qui démontrent l'engagem…"
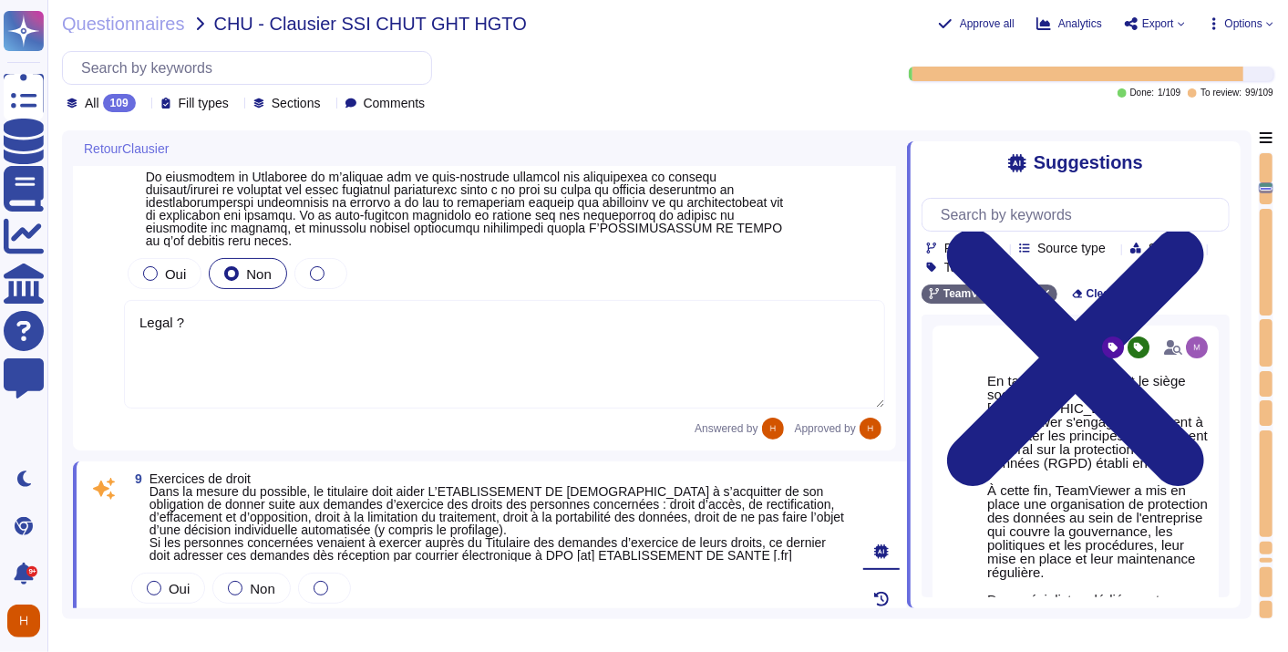
type textarea "Legal ?"
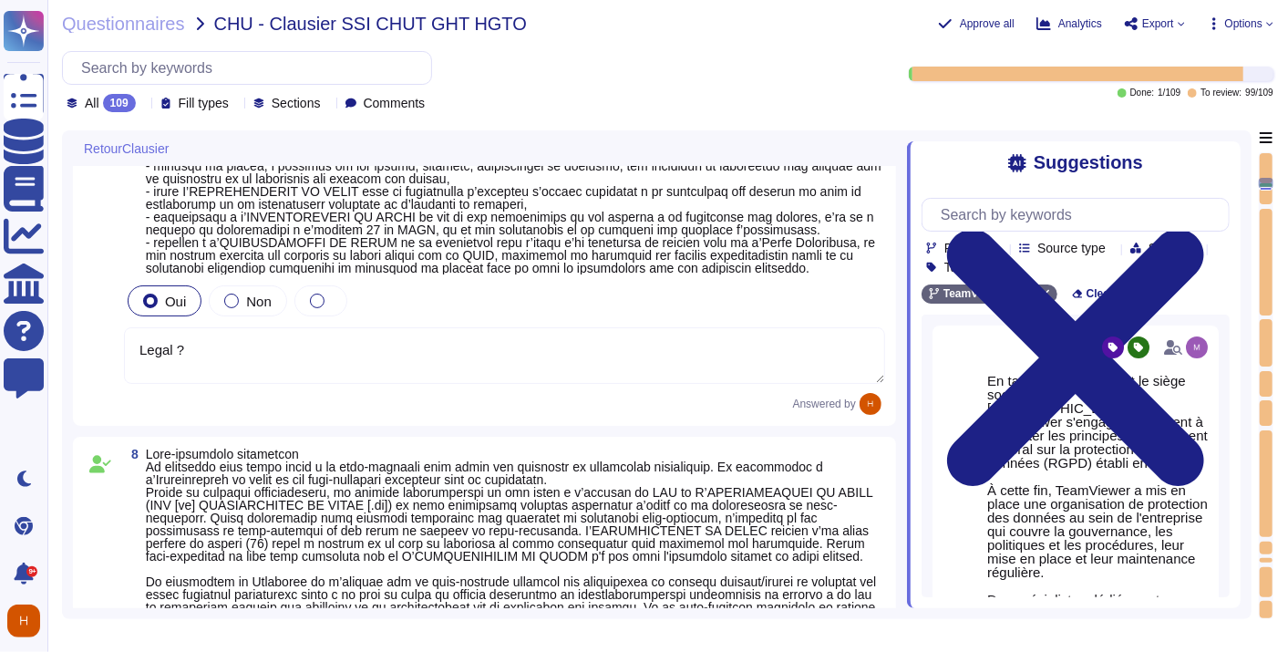
type textarea "Si oui, à décrire par le prestataire"
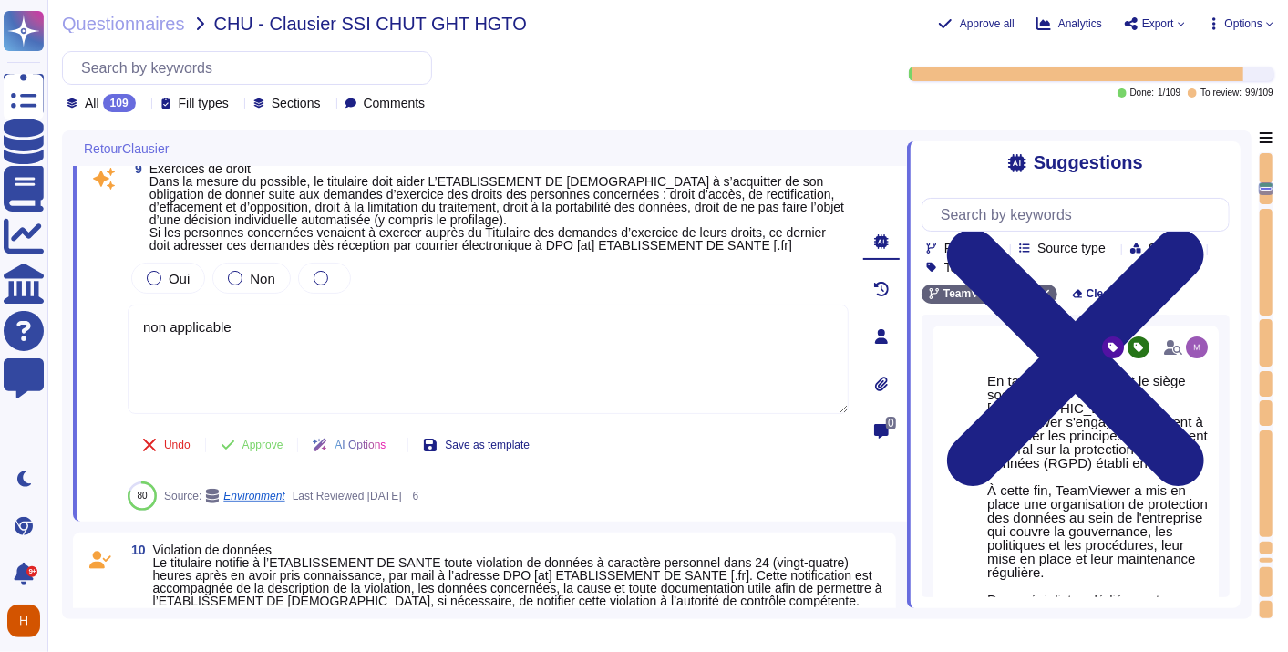
type textarea "- Préciser si OK avec le délai demandé"
type textarea "TeamViewer a mis en place de nombreuses politiques ESG qui démontrent l'engagem…"
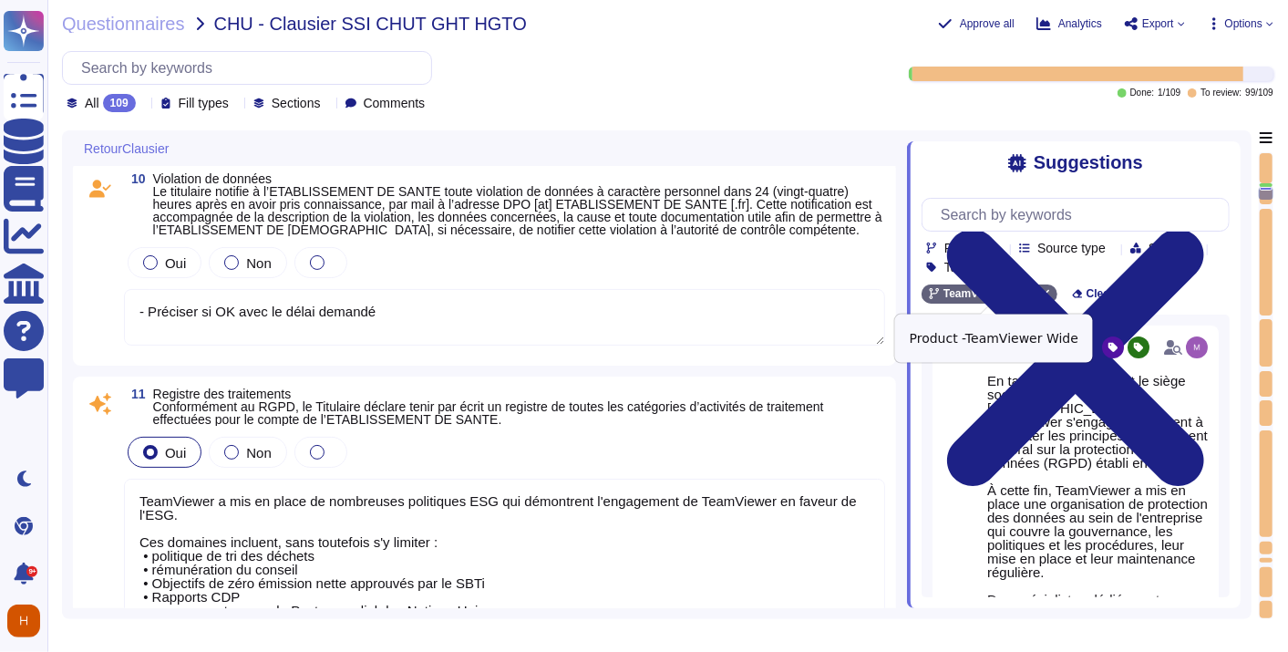
type textarea "[URL][DOMAIN_NAME] Les départements respectifs de TeamViewer effectuent un exam…"
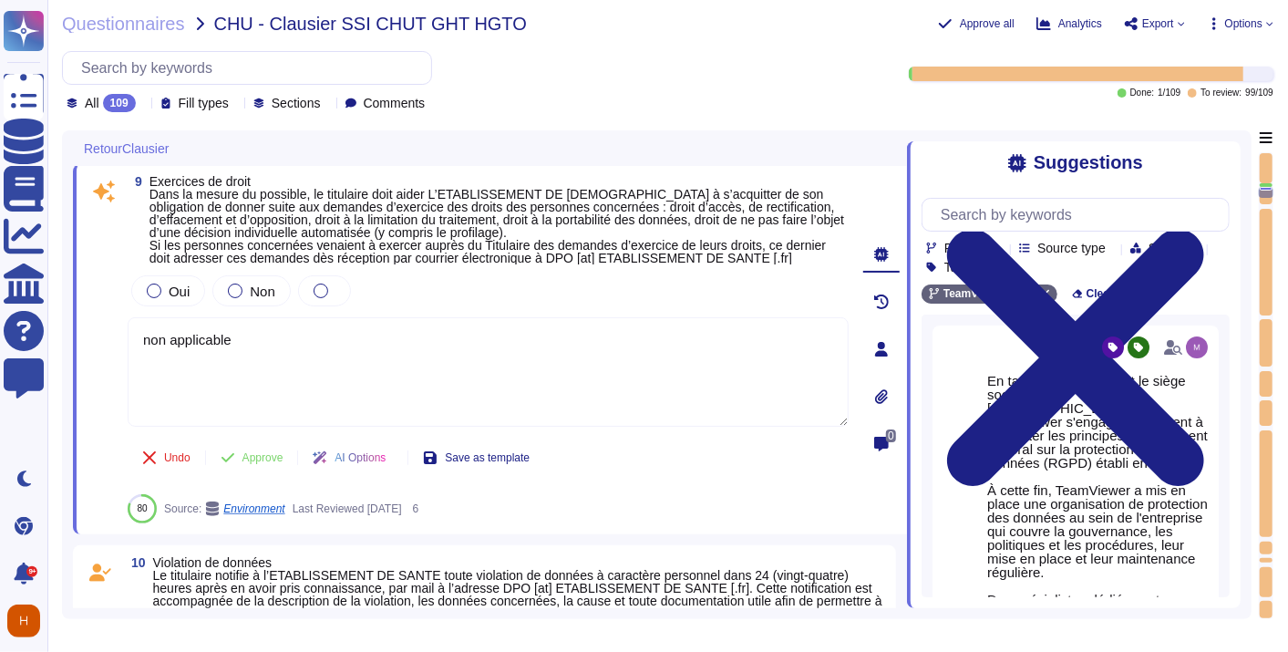
scroll to position [2073, 0]
